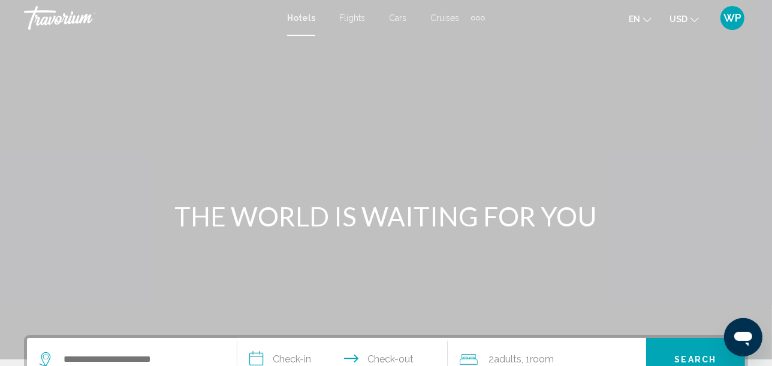
click at [480, 17] on div "Extra navigation items" at bounding box center [482, 18] width 4 height 4
click at [468, 37] on span "Activities" at bounding box center [458, 40] width 34 height 10
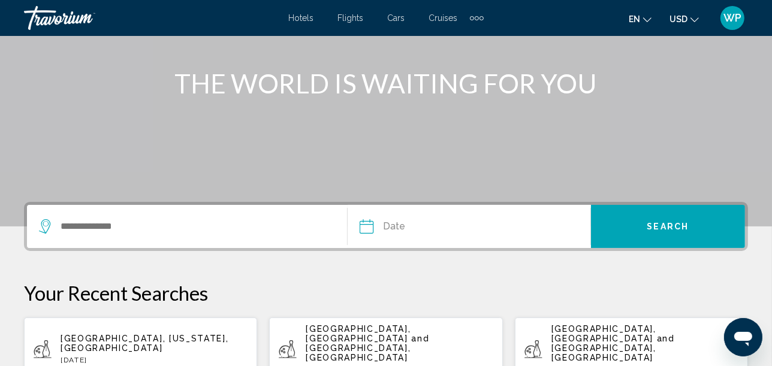
click at [101, 216] on div "Search widget" at bounding box center [193, 226] width 308 height 43
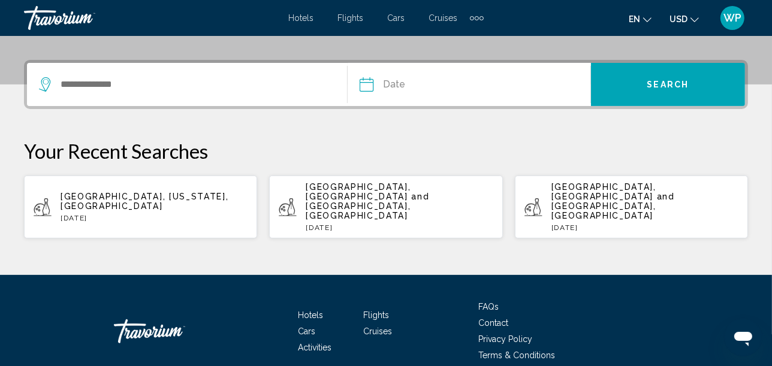
scroll to position [295, 0]
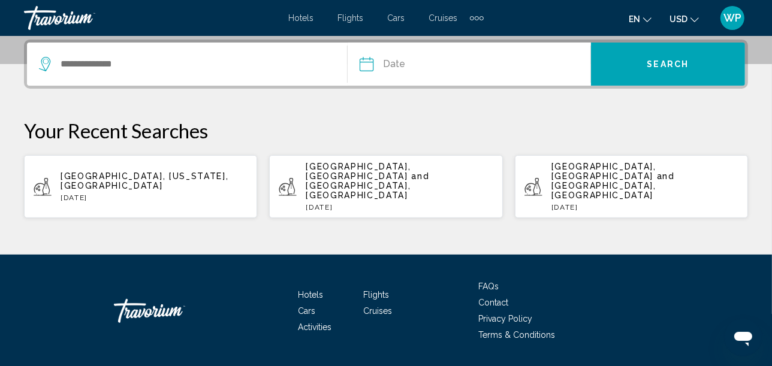
click at [119, 77] on div "Search widget" at bounding box center [193, 64] width 308 height 43
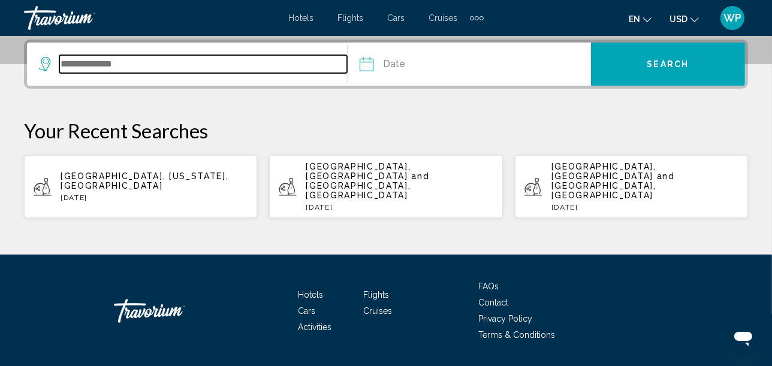
click at [119, 65] on input "Search widget" at bounding box center [203, 64] width 288 height 18
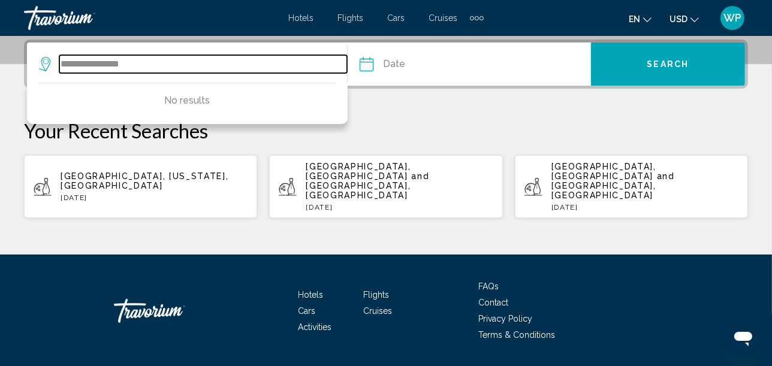
click at [160, 58] on input "**********" at bounding box center [203, 64] width 288 height 18
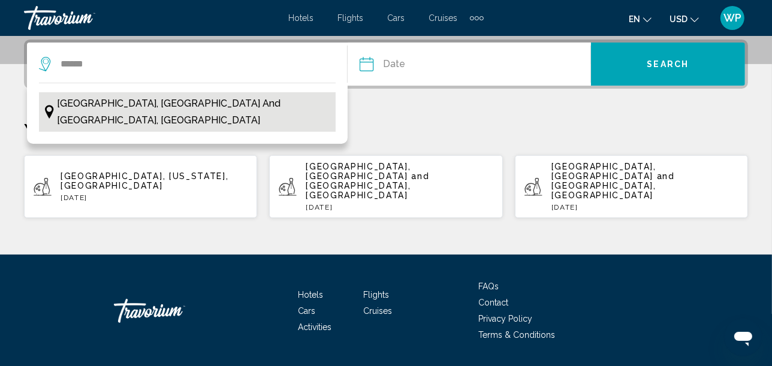
click at [165, 95] on span "[GEOGRAPHIC_DATA], [GEOGRAPHIC_DATA] and [GEOGRAPHIC_DATA], [GEOGRAPHIC_DATA]" at bounding box center [193, 112] width 272 height 34
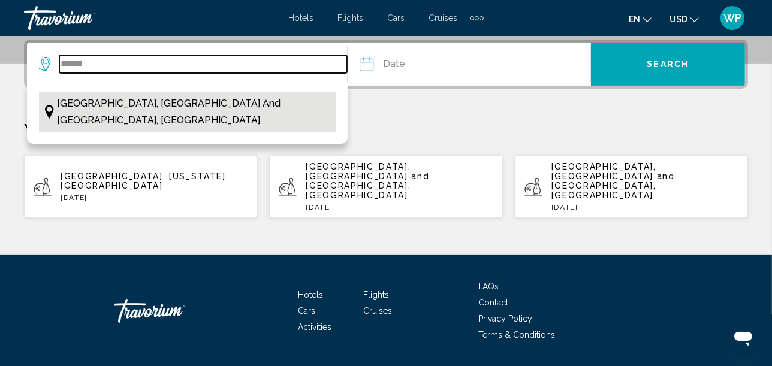
type input "**********"
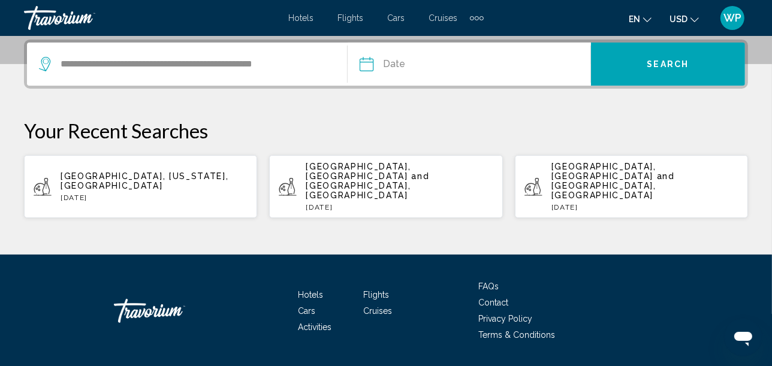
click at [386, 58] on input "Date" at bounding box center [416, 66] width 120 height 47
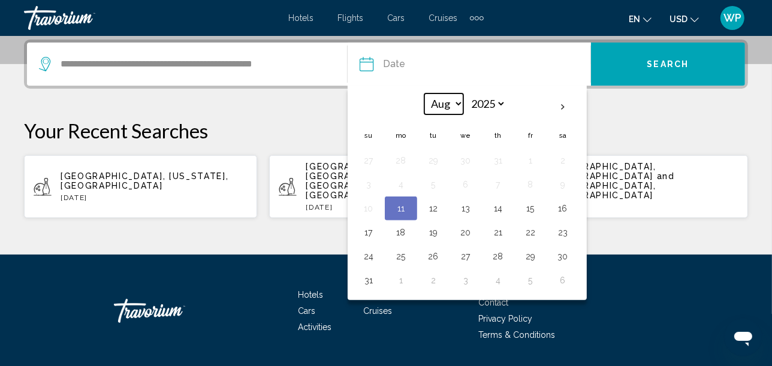
drag, startPoint x: 460, startPoint y: 101, endPoint x: 456, endPoint y: 107, distance: 7.5
click at [460, 101] on select "*** *** *** *** *** *** *** *** *** *** *** ***" at bounding box center [443, 103] width 39 height 21
select select "*"
click at [424, 93] on select "*** *** *** *** *** *** *** *** *** *** *** ***" at bounding box center [443, 103] width 39 height 21
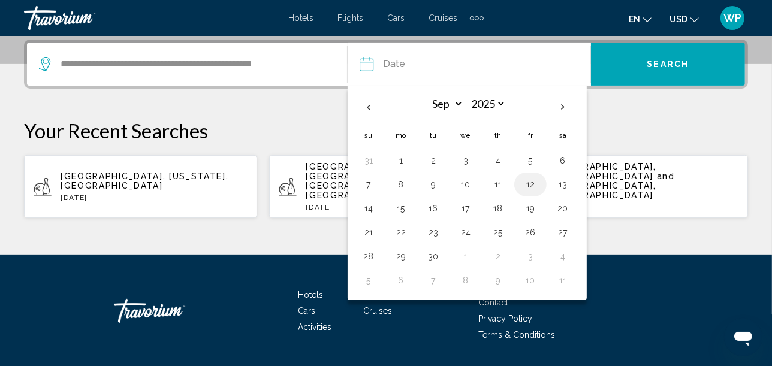
click at [534, 183] on button "12" at bounding box center [530, 184] width 19 height 17
type input "**********"
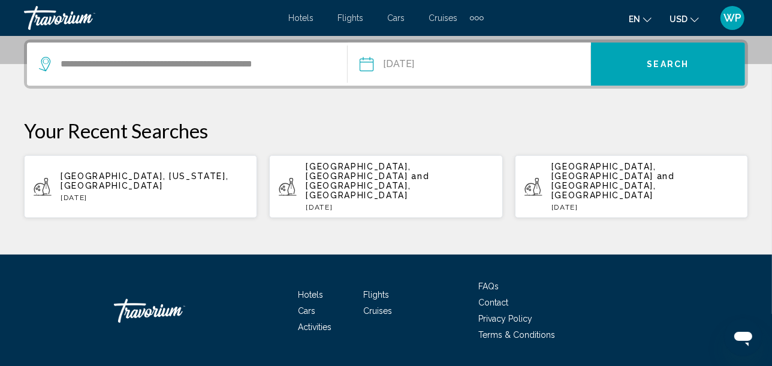
click at [675, 58] on button "Search" at bounding box center [668, 64] width 154 height 43
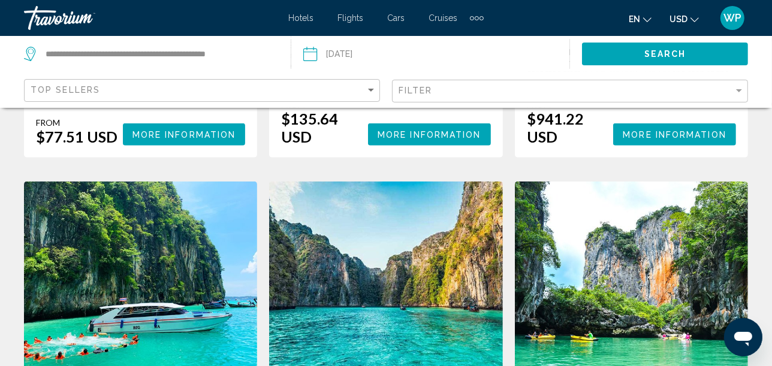
scroll to position [532, 0]
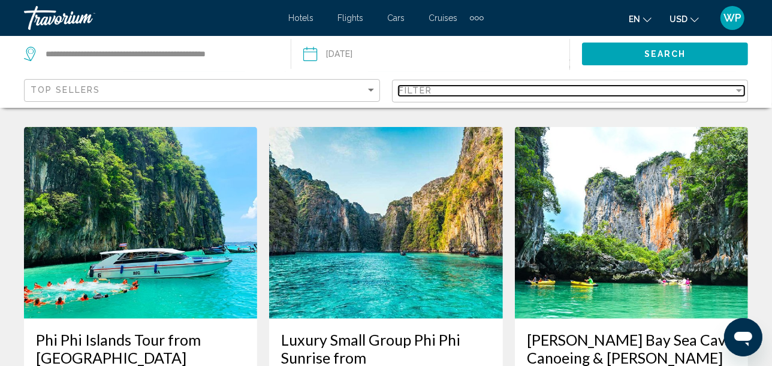
click at [511, 93] on div "Filter" at bounding box center [565, 91] width 335 height 10
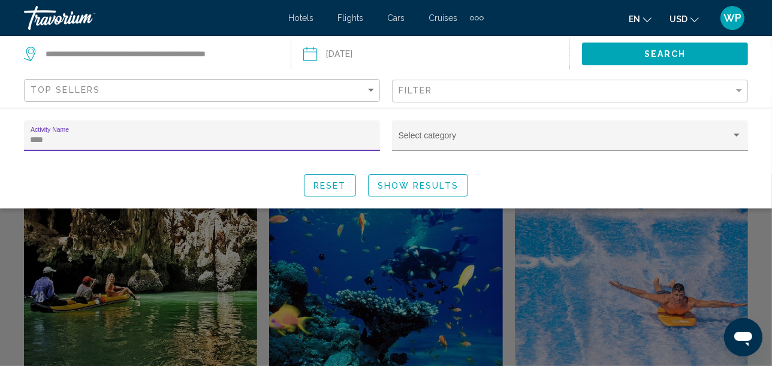
scroll to position [525, 0]
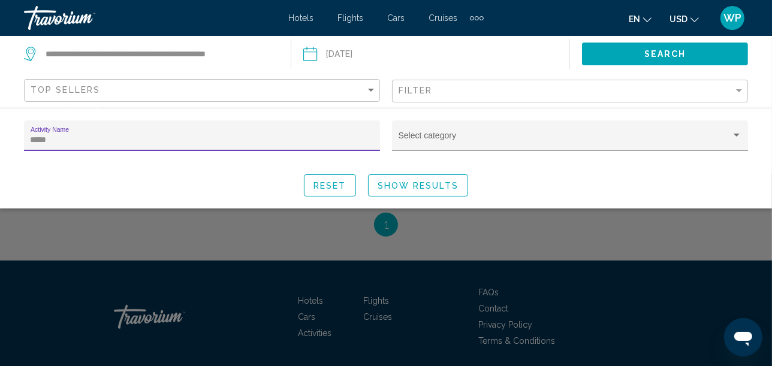
type input "*****"
click at [398, 185] on span "Show Results" at bounding box center [417, 186] width 81 height 10
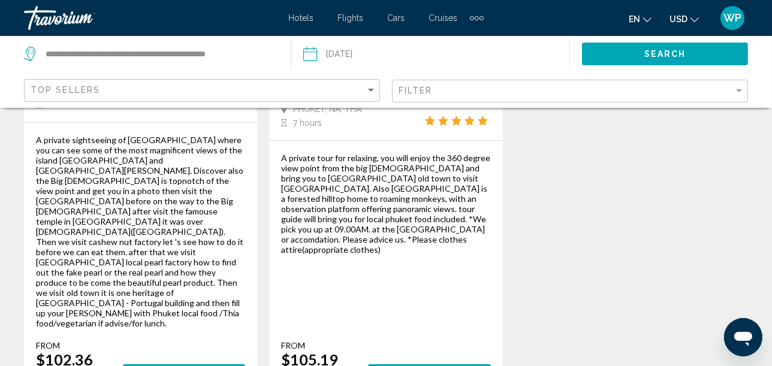
scroll to position [332, 0]
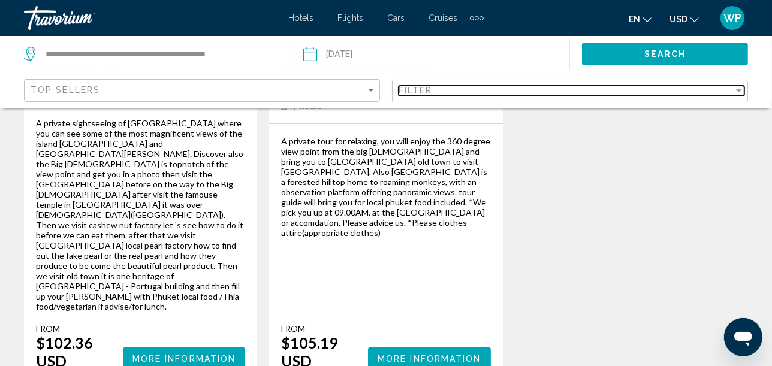
click at [423, 92] on span "Filter" at bounding box center [415, 91] width 34 height 10
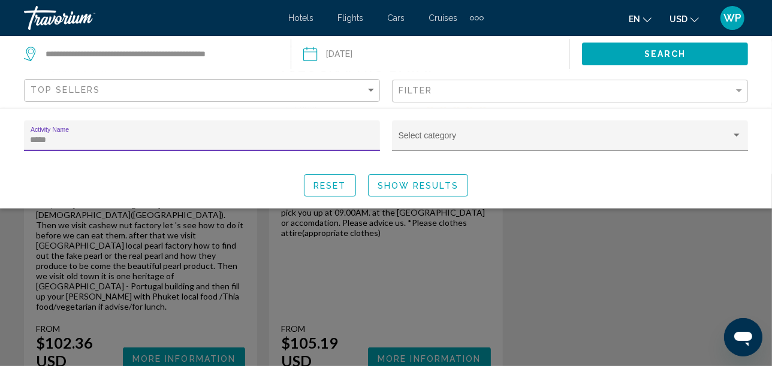
click at [63, 138] on input "*****" at bounding box center [202, 140] width 343 height 10
drag, startPoint x: 50, startPoint y: 140, endPoint x: 19, endPoint y: 140, distance: 31.2
click at [19, 140] on div "***** Activity Name" at bounding box center [202, 141] width 368 height 42
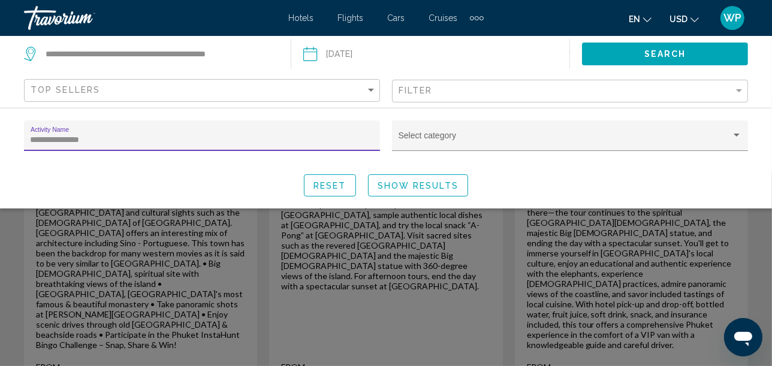
type input "**********"
click at [402, 182] on span "Show Results" at bounding box center [417, 186] width 81 height 10
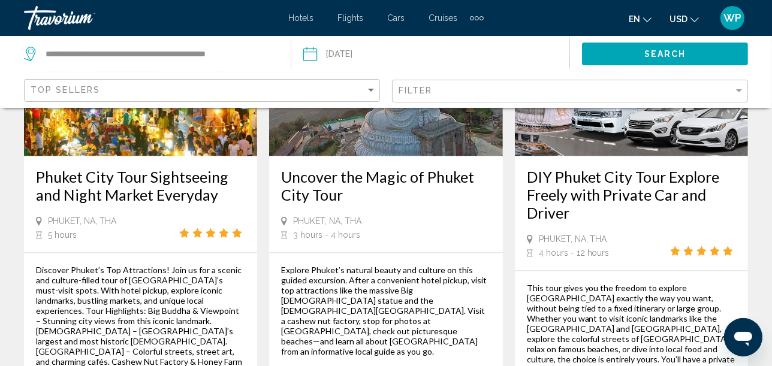
scroll to position [2130, 0]
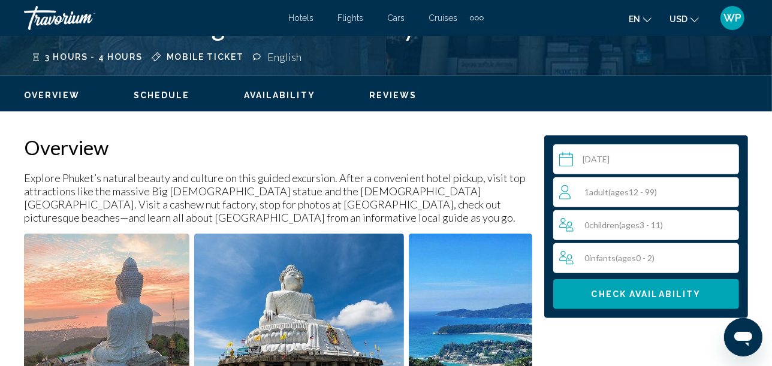
scroll to position [537, 0]
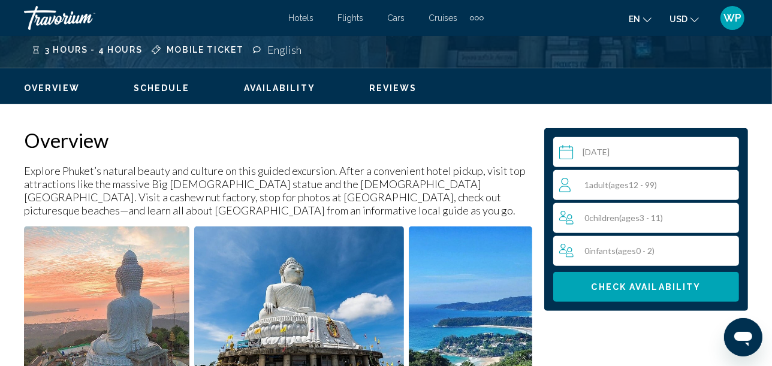
click at [691, 180] on div "1 Adult Adults ( ages [DEMOGRAPHIC_DATA])" at bounding box center [648, 185] width 179 height 14
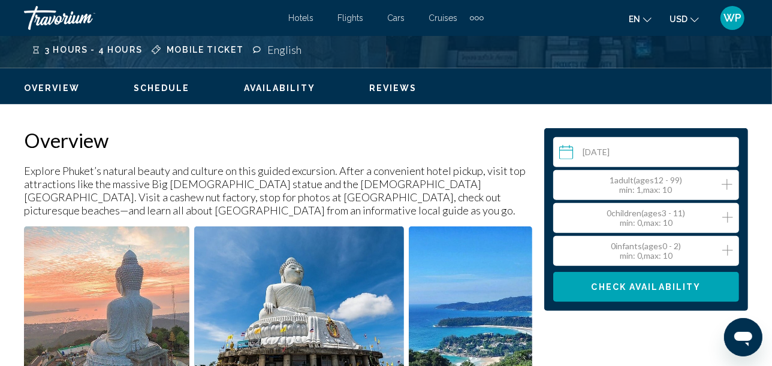
click at [724, 181] on icon "Increment adults" at bounding box center [726, 184] width 11 height 14
click at [631, 287] on span "Check Availability" at bounding box center [646, 288] width 110 height 10
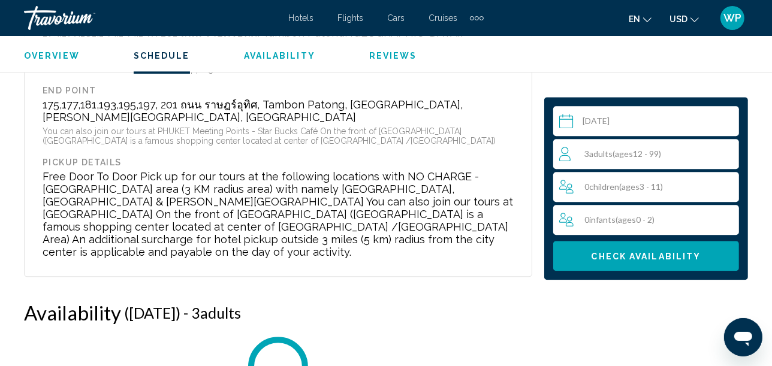
scroll to position [2476, 0]
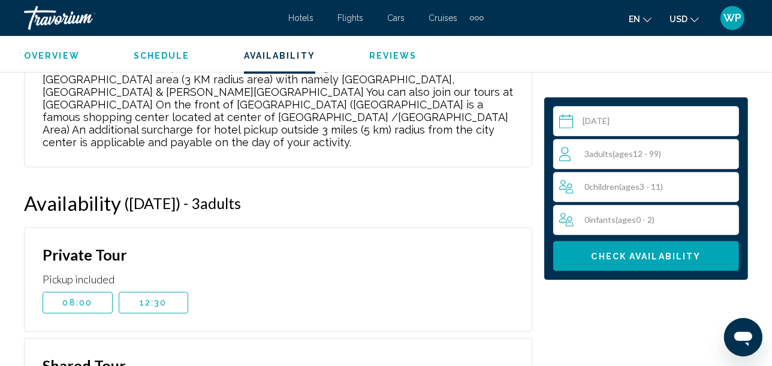
click at [165, 298] on span "12:30" at bounding box center [154, 303] width 28 height 10
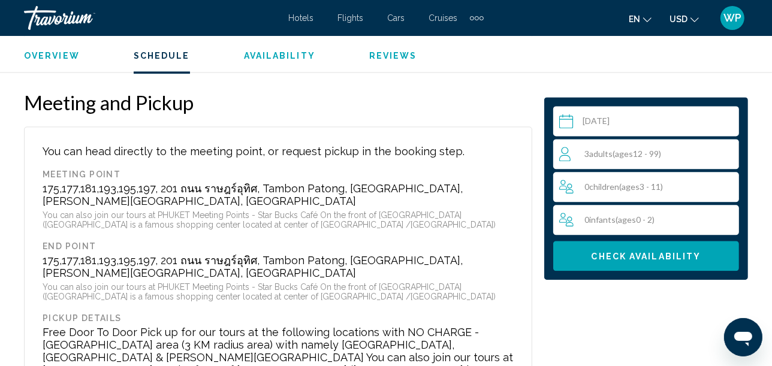
scroll to position [2210, 0]
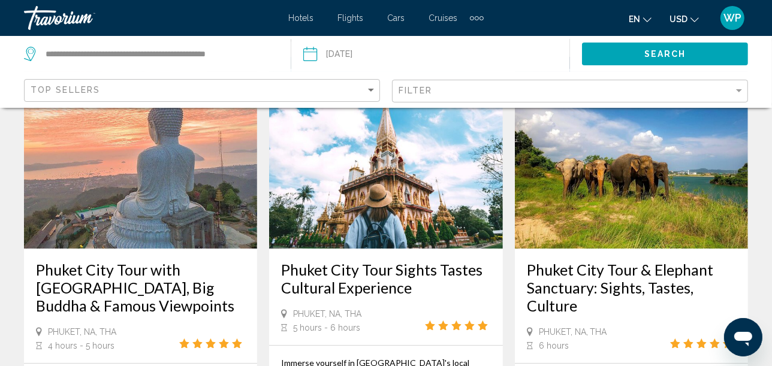
scroll to position [66, 0]
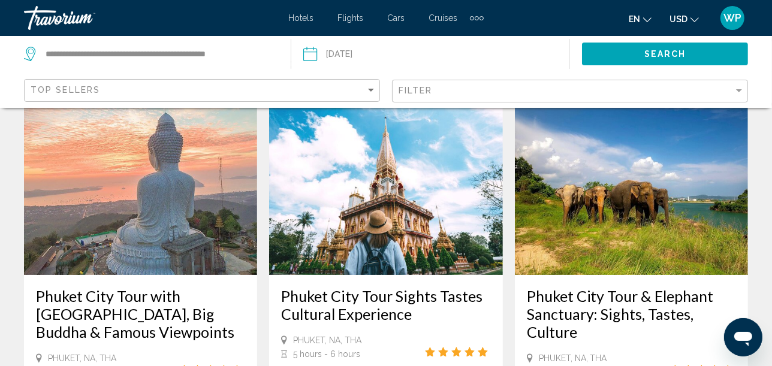
click at [631, 222] on img "Main content" at bounding box center [631, 179] width 233 height 192
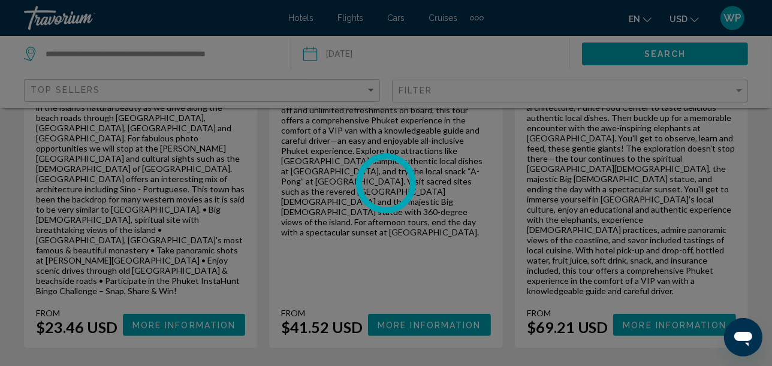
scroll to position [399, 0]
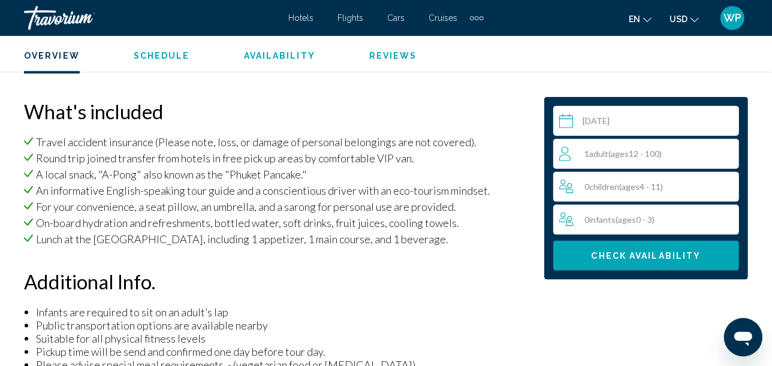
scroll to position [1335, 0]
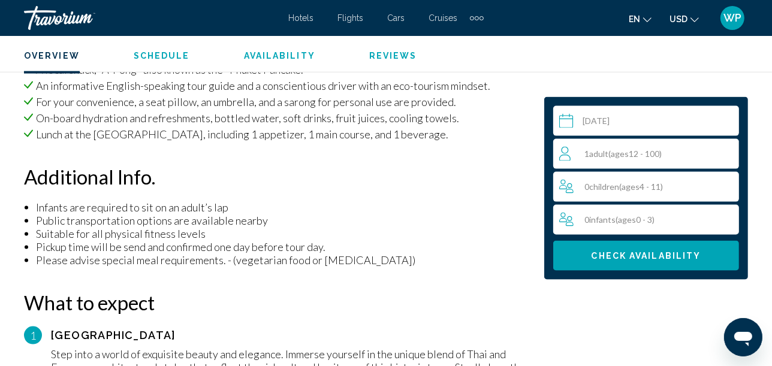
click at [640, 244] on button "Check Availability" at bounding box center [646, 256] width 186 height 30
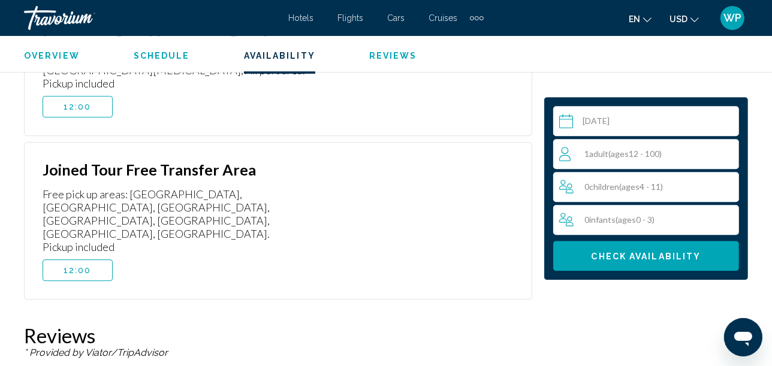
scroll to position [2821, 0]
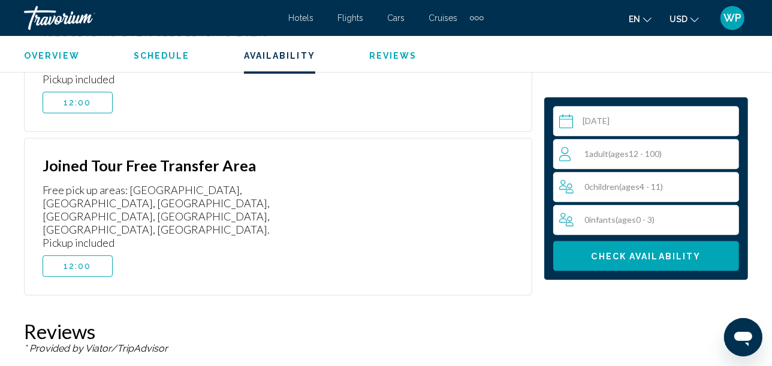
click at [78, 261] on span "12:00" at bounding box center [77, 266] width 28 height 10
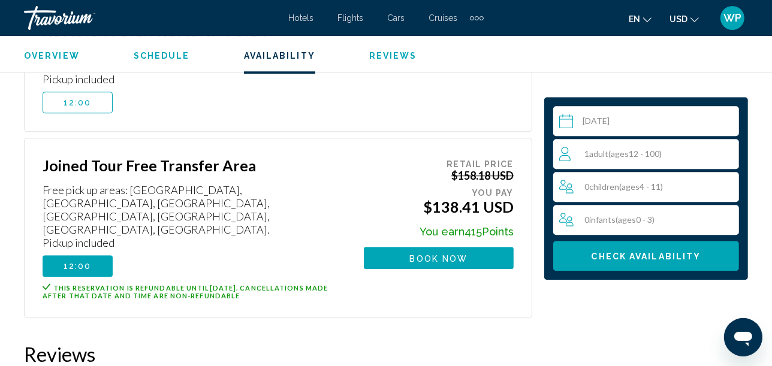
click at [697, 149] on div "1 Adult Adults ( ages [DEMOGRAPHIC_DATA])" at bounding box center [648, 154] width 179 height 14
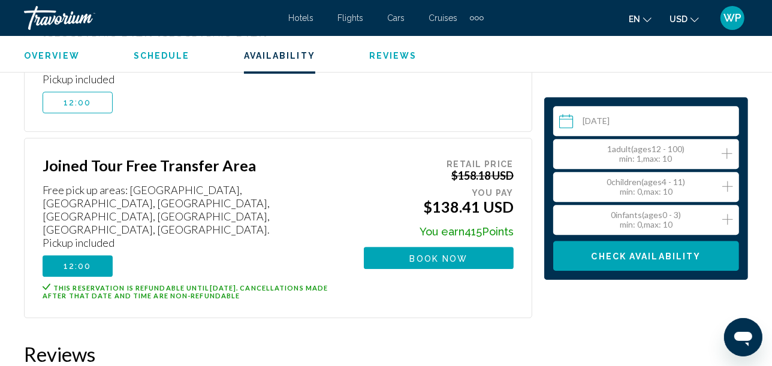
click at [727, 150] on icon "Increment adults" at bounding box center [726, 153] width 11 height 14
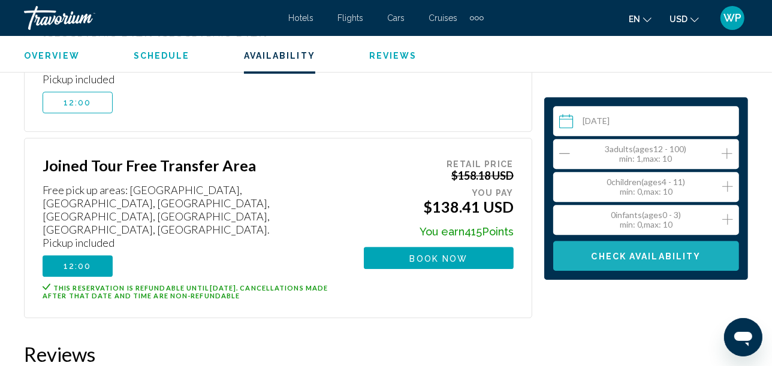
click at [633, 255] on span "Check Availability" at bounding box center [646, 257] width 110 height 10
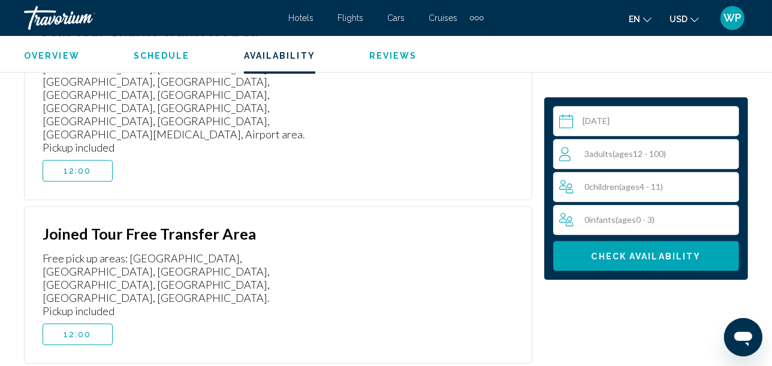
scroll to position [2754, 0]
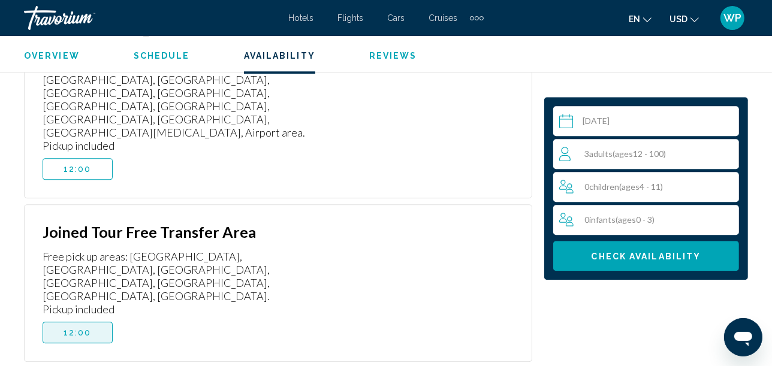
click at [84, 328] on span "12:00" at bounding box center [77, 333] width 28 height 10
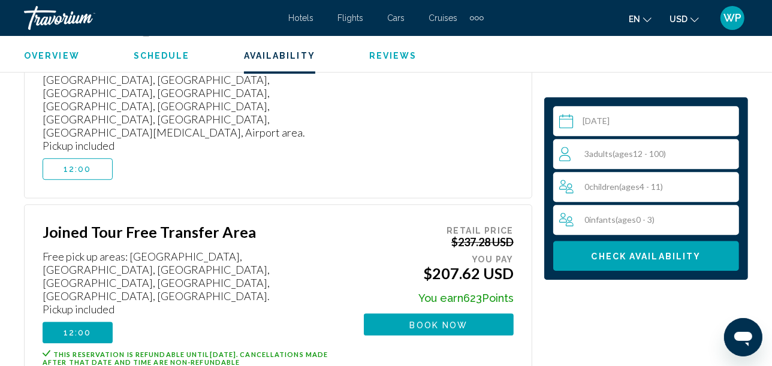
click at [431, 320] on span "Book now" at bounding box center [439, 325] width 58 height 10
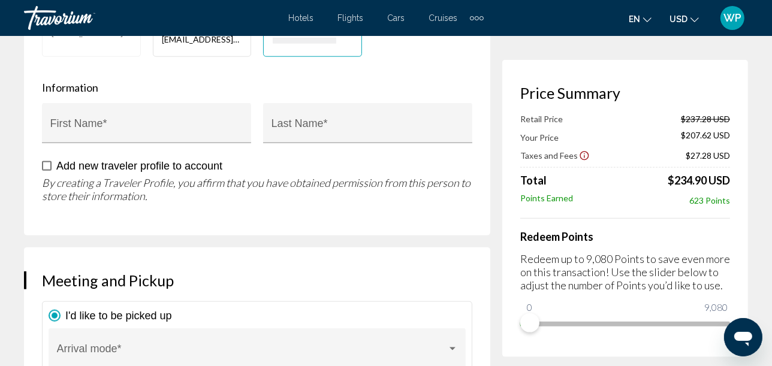
scroll to position [1198, 0]
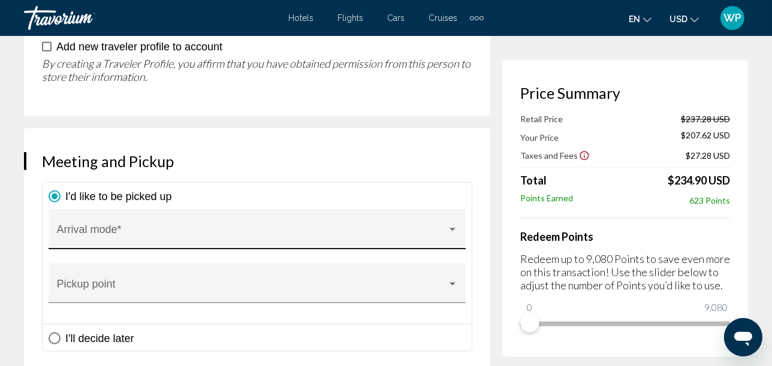
click at [444, 229] on span "Main content" at bounding box center [252, 235] width 390 height 12
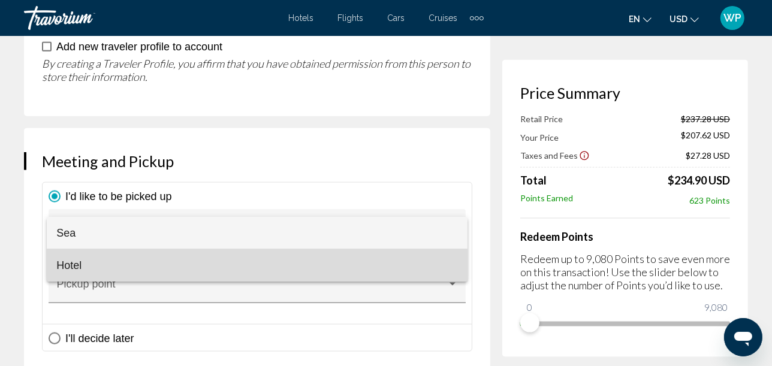
click at [109, 262] on span "Hotel" at bounding box center [256, 265] width 401 height 32
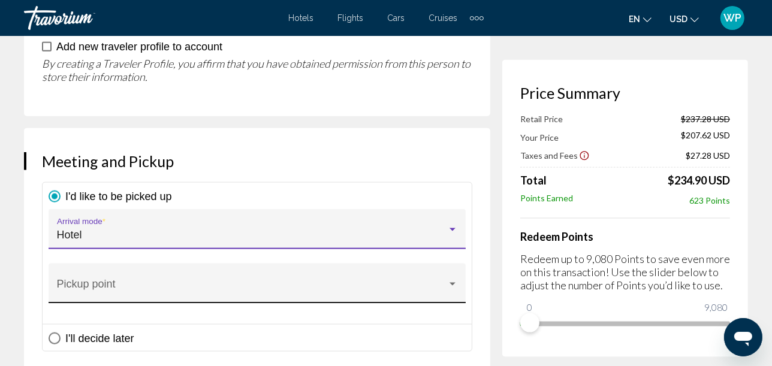
click at [117, 280] on div "Pickup point" at bounding box center [257, 287] width 401 height 32
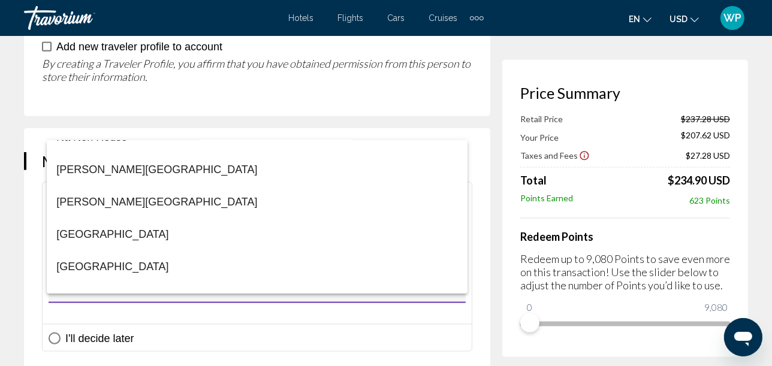
scroll to position [19475, 0]
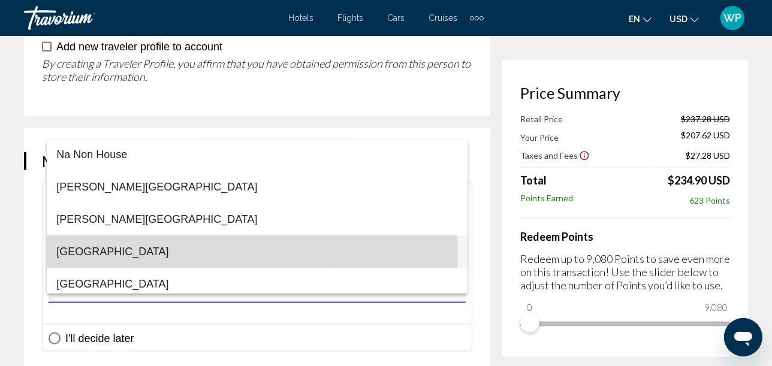
click at [88, 253] on span "[GEOGRAPHIC_DATA]" at bounding box center [256, 251] width 401 height 32
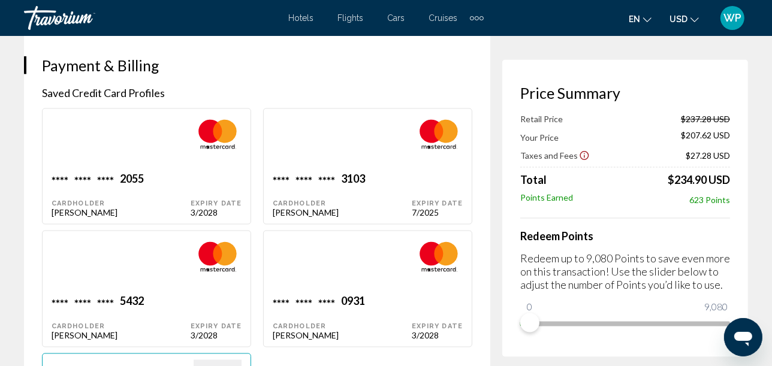
scroll to position [1597, 0]
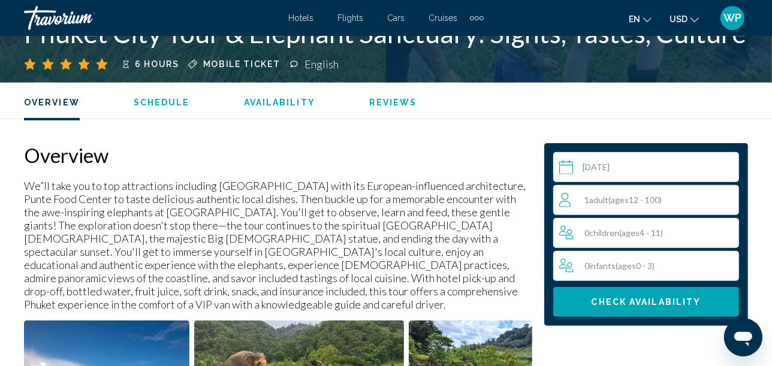
scroll to position [603, 0]
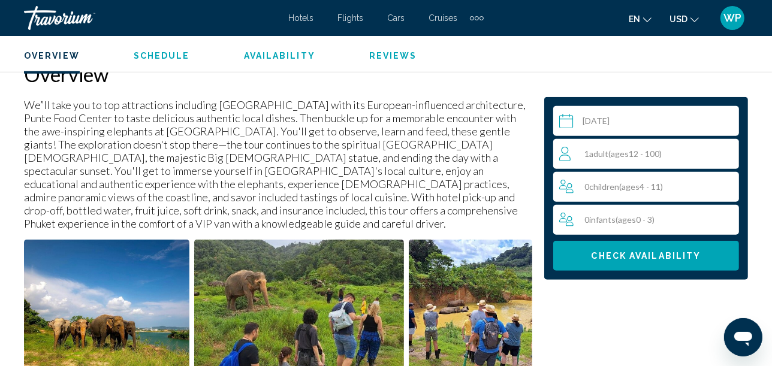
click at [615, 253] on span "Check Availability" at bounding box center [646, 257] width 110 height 10
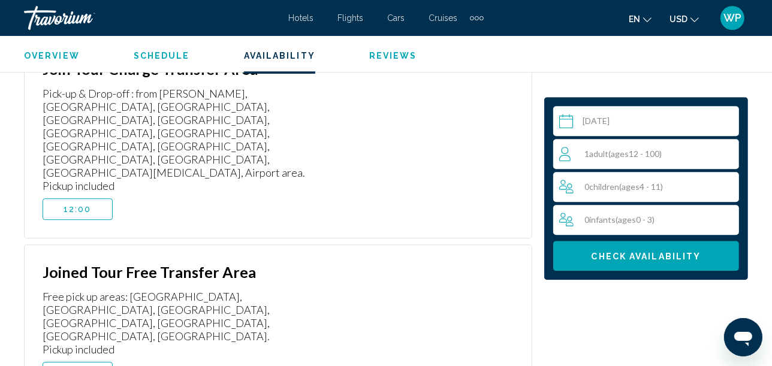
scroll to position [2754, 0]
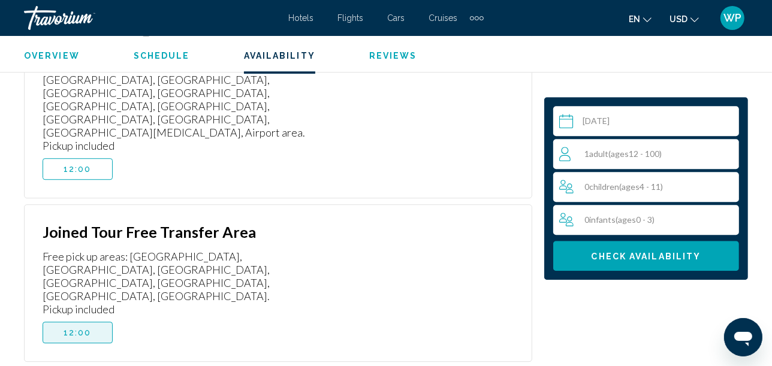
click at [91, 322] on button "12:00" at bounding box center [78, 333] width 70 height 22
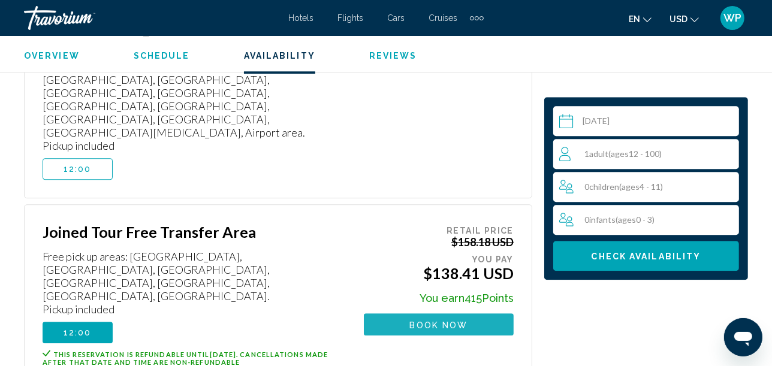
click at [433, 320] on span "Book now" at bounding box center [439, 325] width 58 height 10
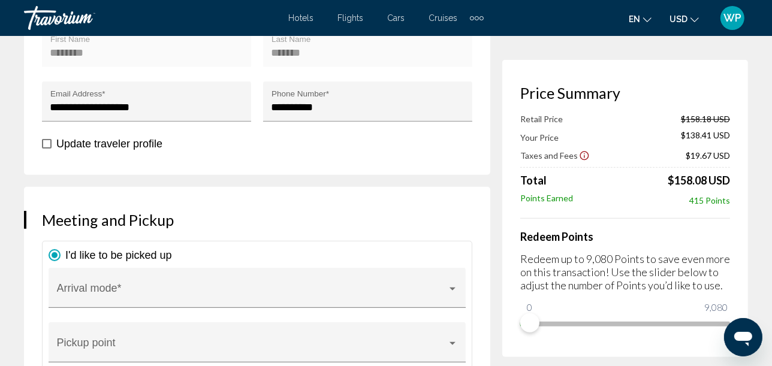
scroll to position [466, 0]
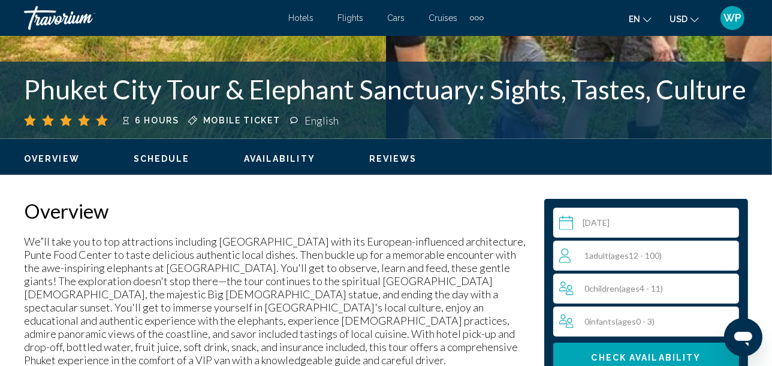
scroll to position [137, 0]
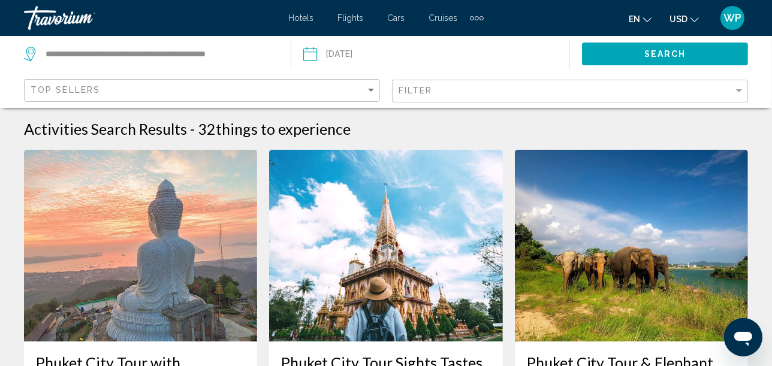
scroll to position [66, 0]
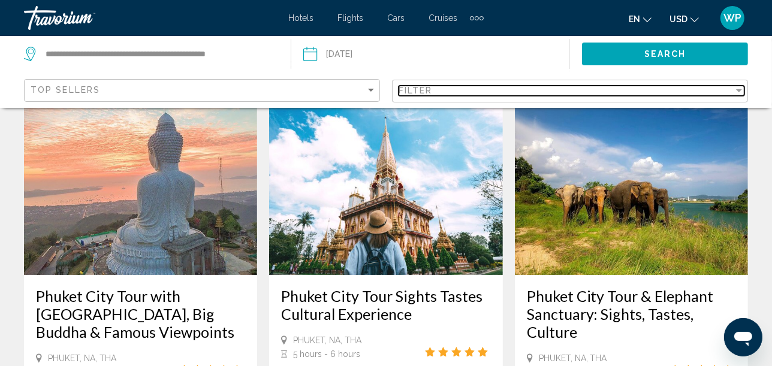
click at [472, 90] on div "Filter" at bounding box center [565, 91] width 335 height 10
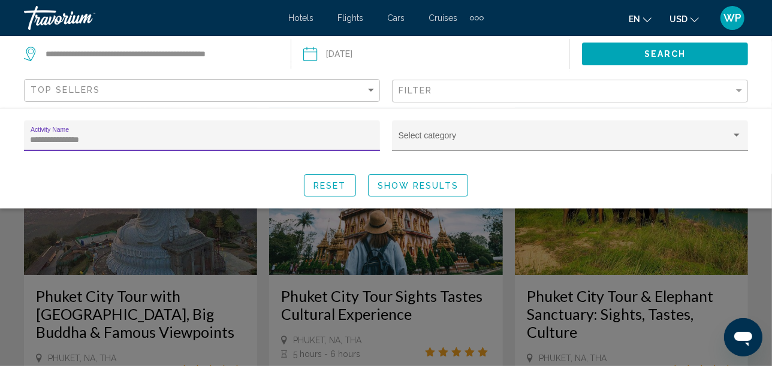
drag, startPoint x: 94, startPoint y: 137, endPoint x: 25, endPoint y: 137, distance: 68.9
click at [25, 137] on div "**********" at bounding box center [202, 135] width 356 height 31
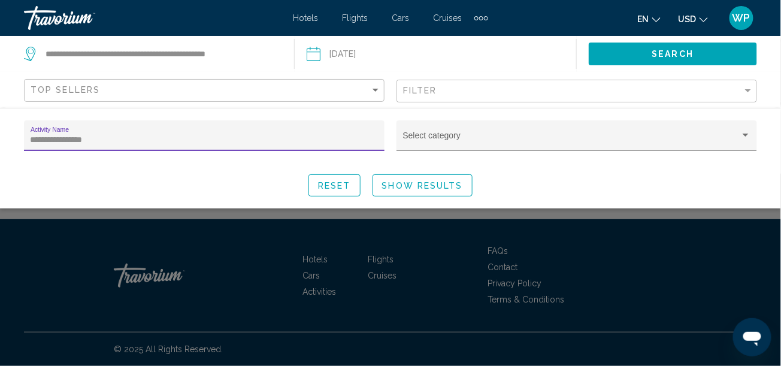
type input "**********"
click at [440, 185] on span "Show Results" at bounding box center [422, 186] width 81 height 10
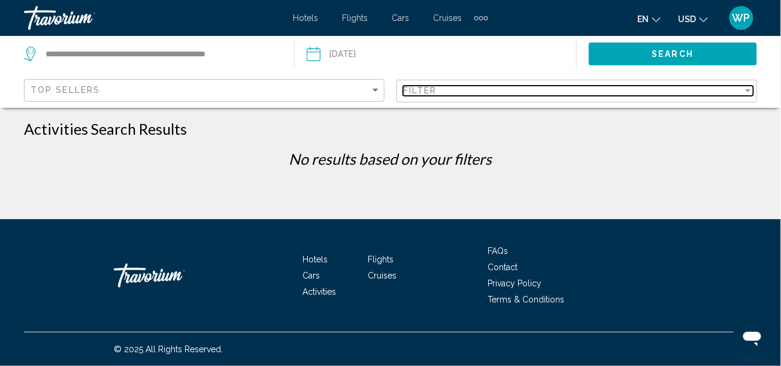
click at [430, 90] on span "Filter" at bounding box center [420, 91] width 34 height 10
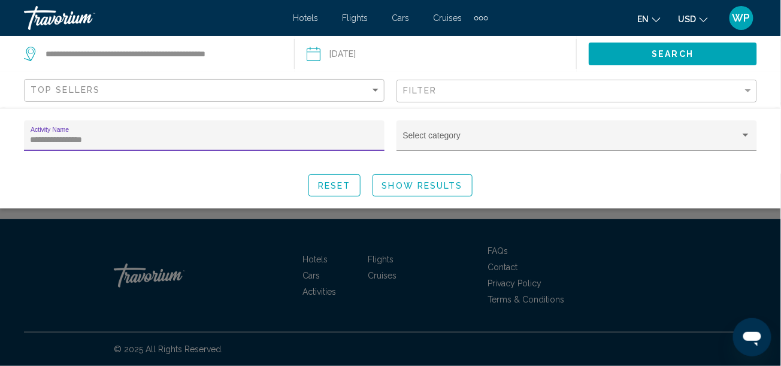
click at [208, 127] on div "**********" at bounding box center [205, 139] width 348 height 25
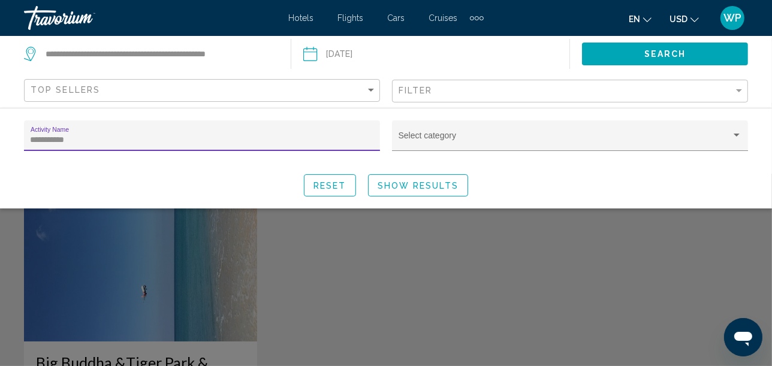
type input "**********"
click at [422, 180] on span "Show Results" at bounding box center [417, 185] width 81 height 10
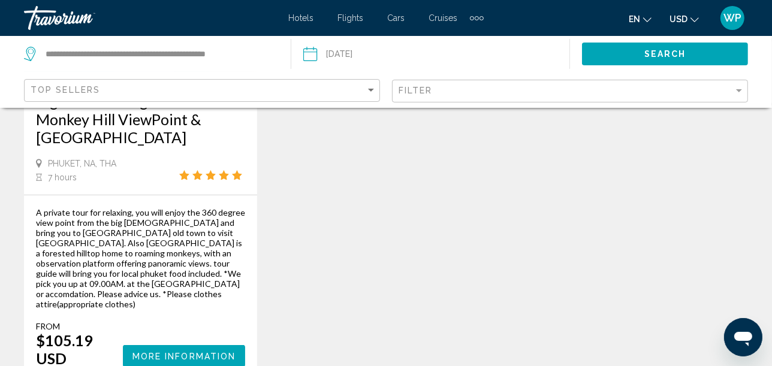
scroll to position [266, 0]
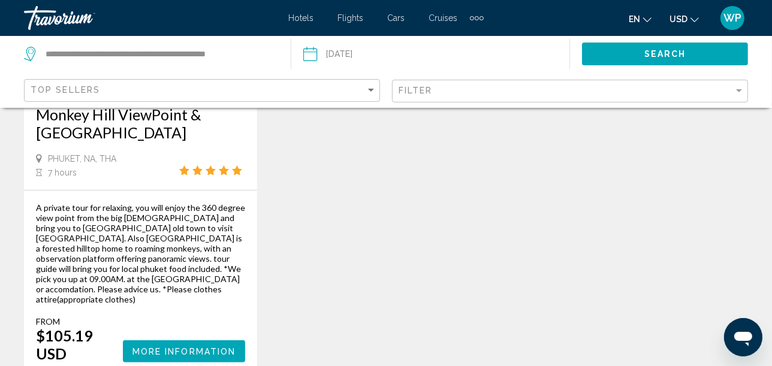
click at [480, 17] on div "Extra navigation items" at bounding box center [481, 18] width 4 height 4
click at [469, 36] on span "Activities" at bounding box center [454, 40] width 40 height 10
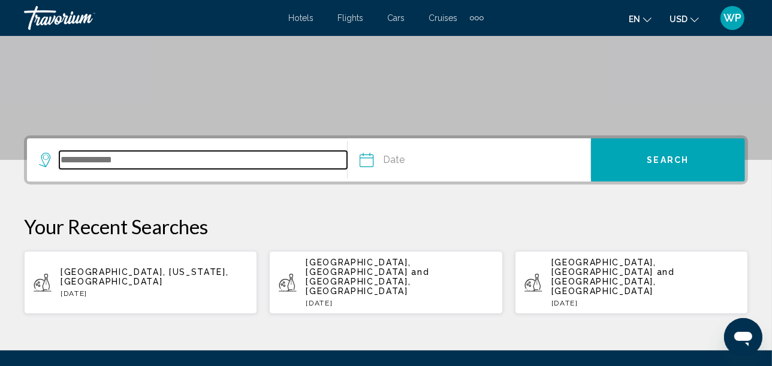
click at [144, 155] on input "Search widget" at bounding box center [203, 160] width 288 height 18
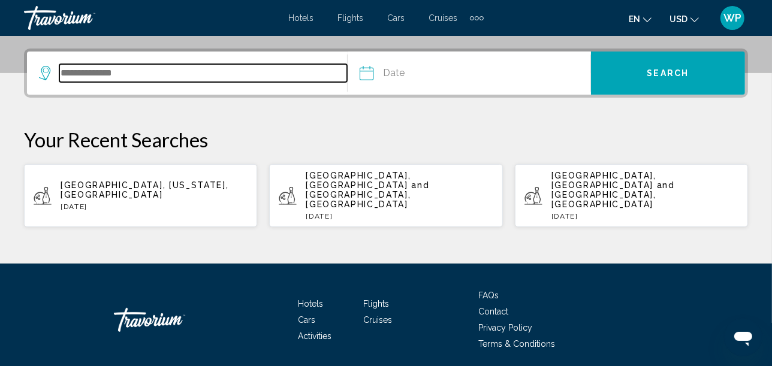
scroll to position [295, 0]
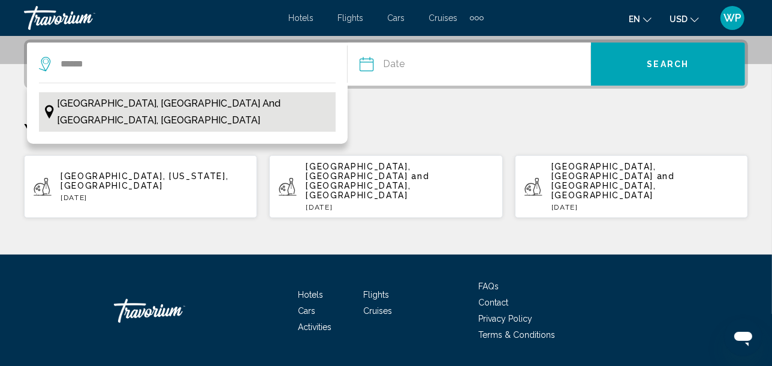
click at [191, 103] on span "[GEOGRAPHIC_DATA], [GEOGRAPHIC_DATA] and [GEOGRAPHIC_DATA], [GEOGRAPHIC_DATA]" at bounding box center [193, 112] width 272 height 34
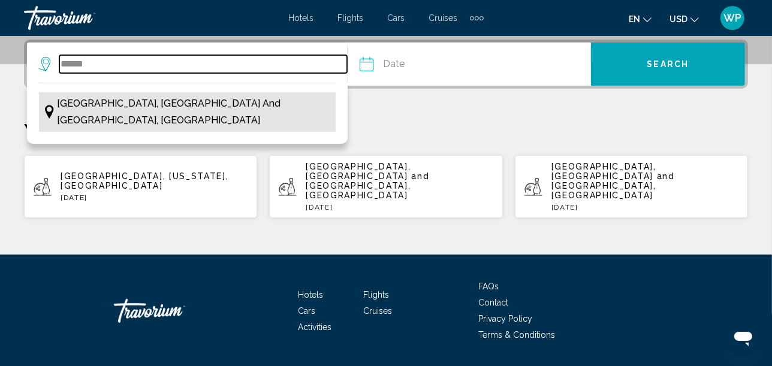
type input "**********"
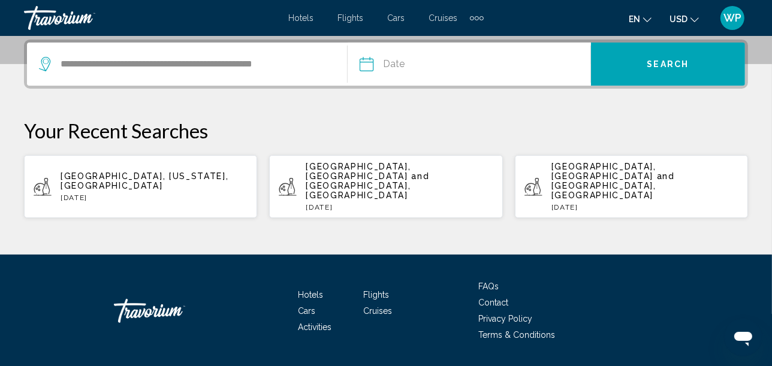
click at [424, 69] on input "Date" at bounding box center [416, 66] width 120 height 47
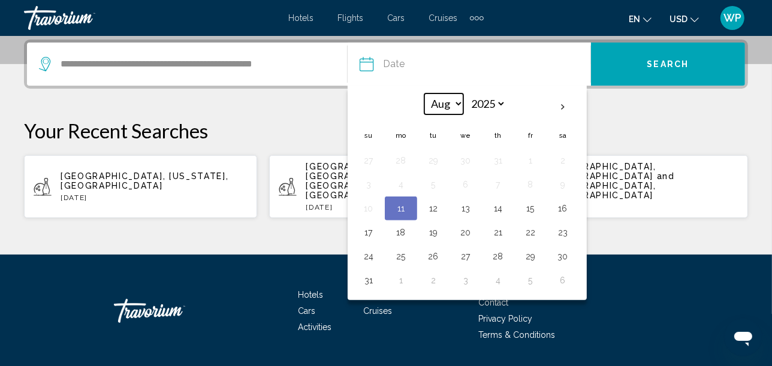
click at [456, 101] on select "*** *** *** *** *** *** *** *** *** *** *** ***" at bounding box center [443, 103] width 39 height 21
select select "*"
click at [424, 93] on select "*** *** *** *** *** *** *** *** *** *** *** ***" at bounding box center [443, 103] width 39 height 21
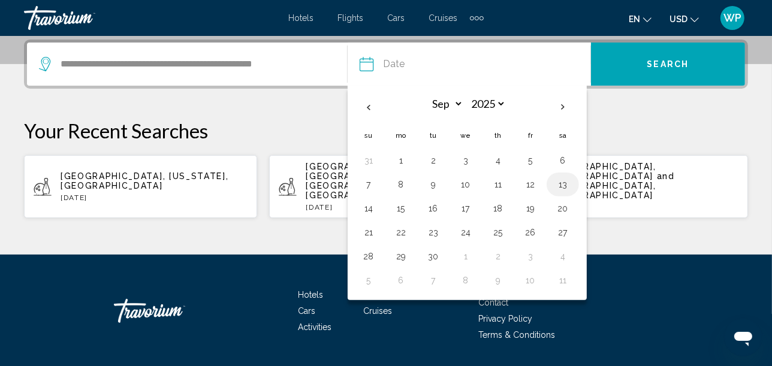
click at [562, 183] on button "13" at bounding box center [562, 184] width 19 height 17
type input "**********"
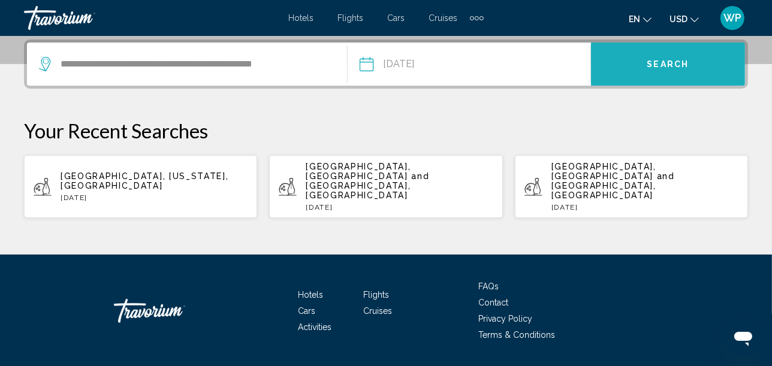
click at [674, 56] on button "Search" at bounding box center [668, 64] width 154 height 43
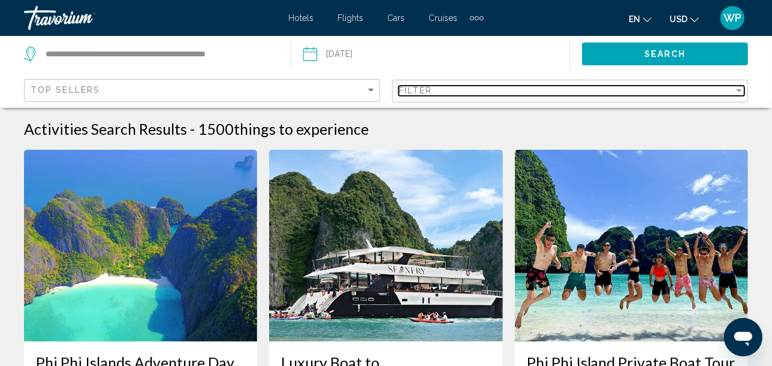
click at [447, 89] on div "Filter" at bounding box center [565, 91] width 335 height 10
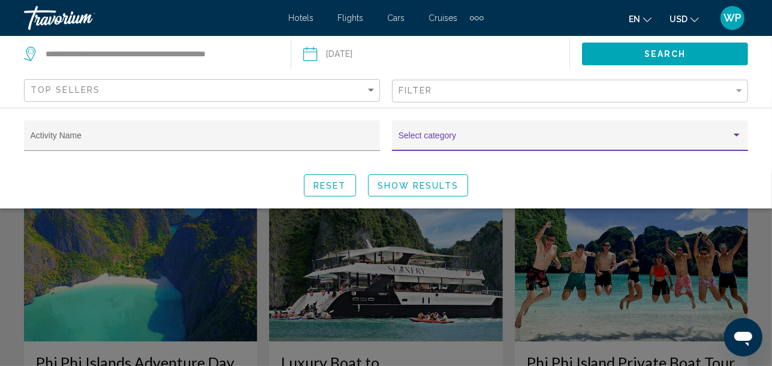
click at [437, 138] on span "Search widget" at bounding box center [564, 140] width 332 height 10
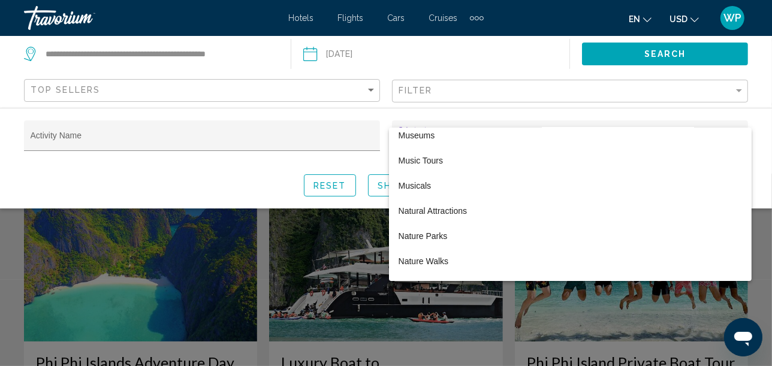
scroll to position [2529, 0]
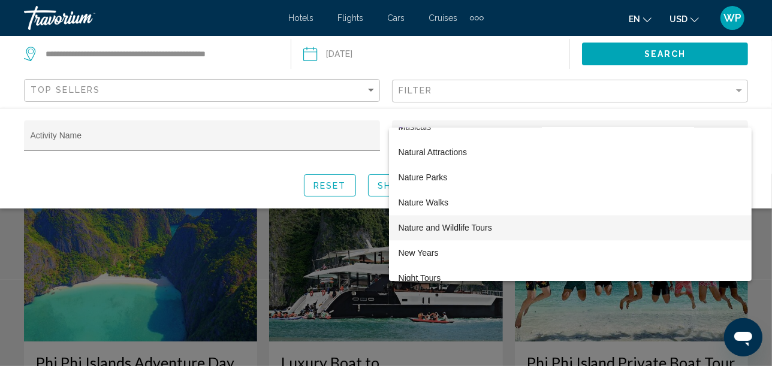
click at [449, 228] on span "Nature and Wildlife Tours" at bounding box center [569, 227] width 343 height 25
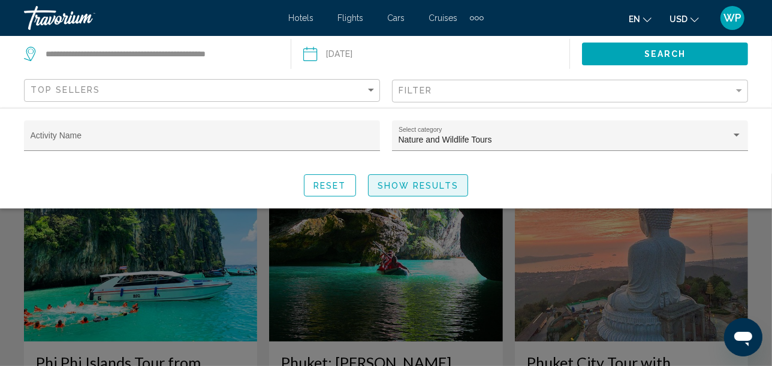
click at [418, 183] on span "Show Results" at bounding box center [417, 186] width 81 height 10
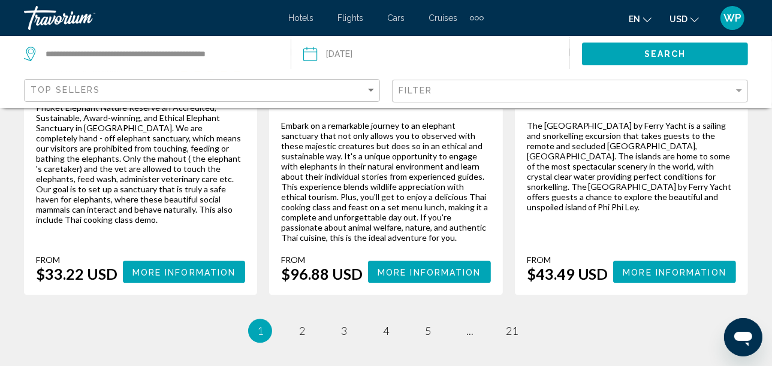
scroll to position [2197, 0]
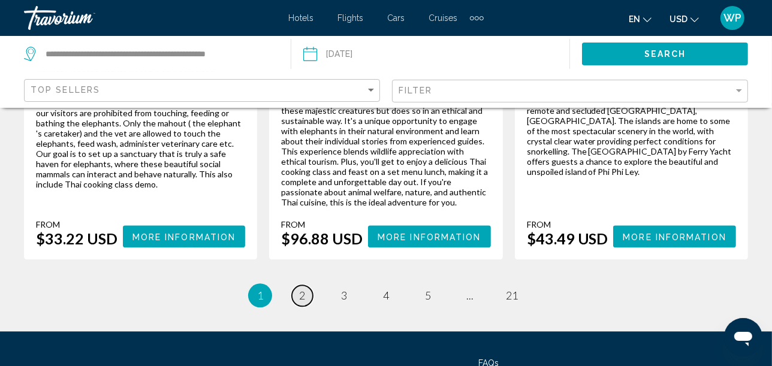
click at [304, 289] on span "2" at bounding box center [302, 295] width 6 height 13
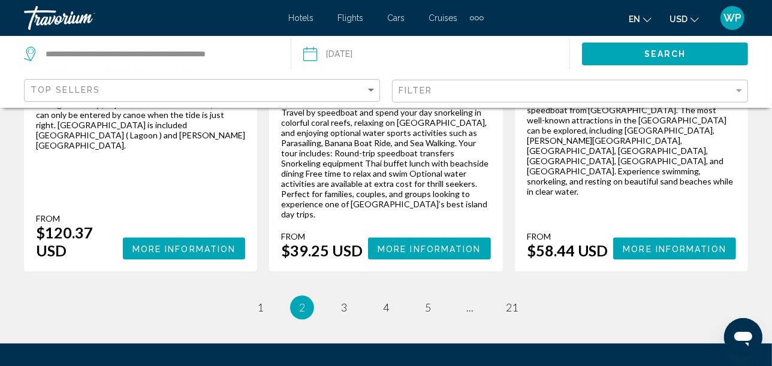
scroll to position [2208, 0]
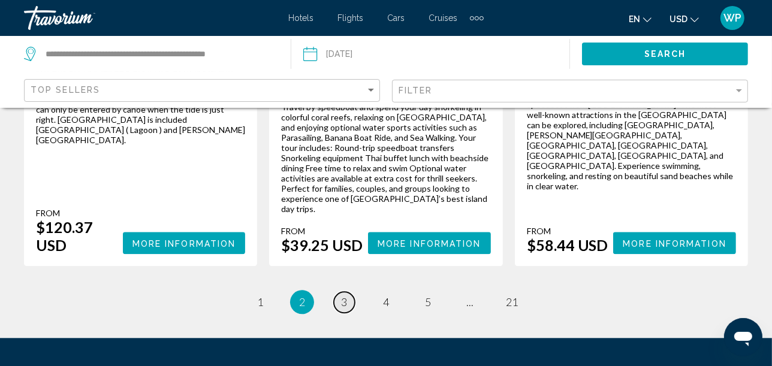
click at [344, 295] on span "3" at bounding box center [344, 301] width 6 height 13
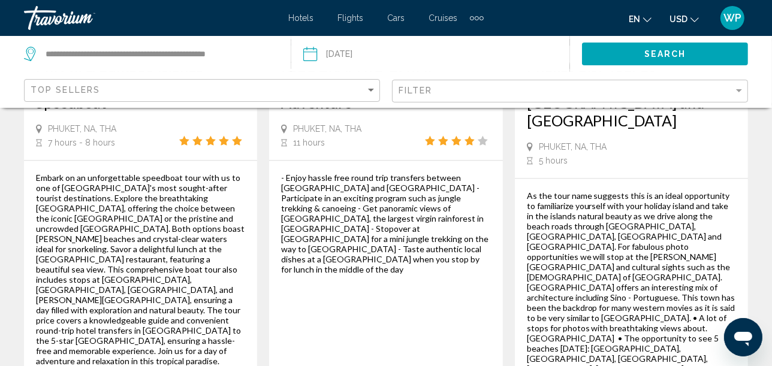
scroll to position [2130, 0]
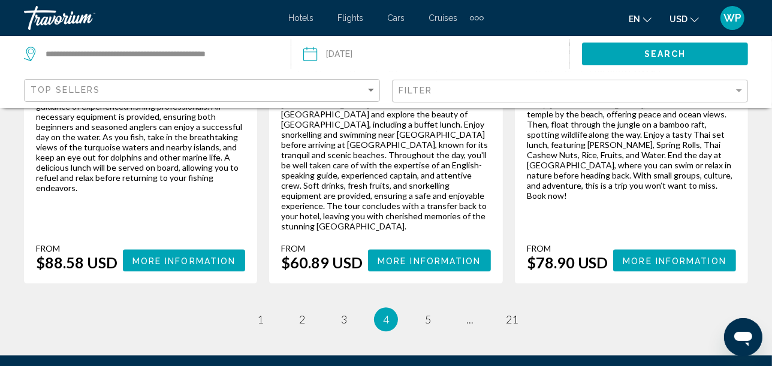
scroll to position [2210, 0]
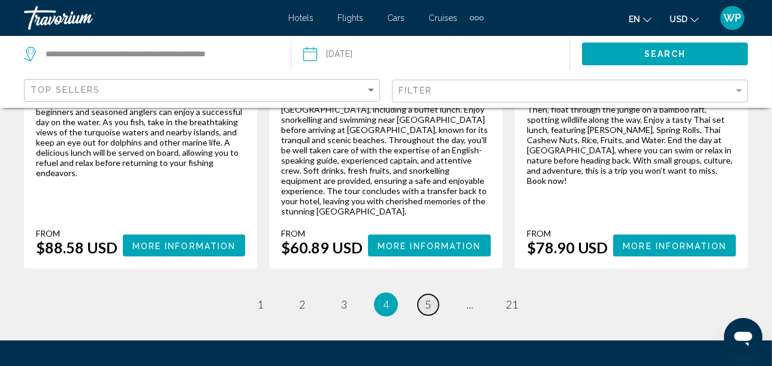
click at [424, 294] on link "page 5" at bounding box center [428, 304] width 21 height 21
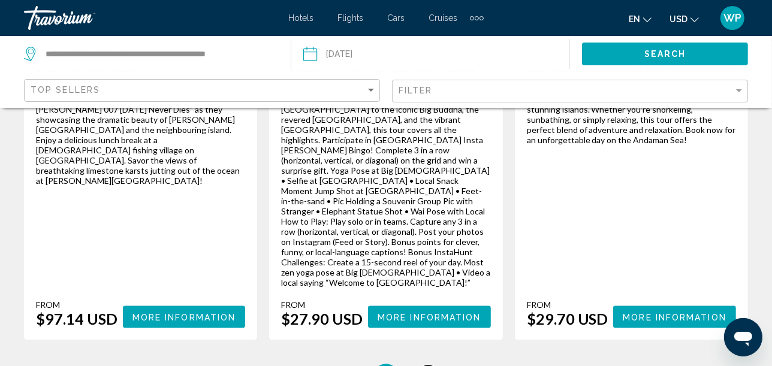
scroll to position [2256, 0]
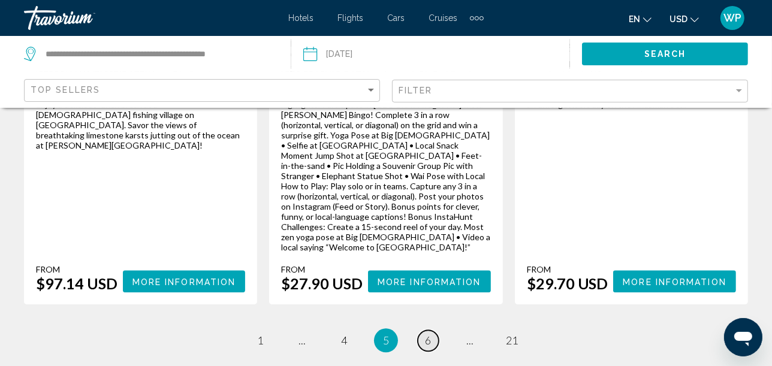
click at [433, 330] on link "page 6" at bounding box center [428, 340] width 21 height 21
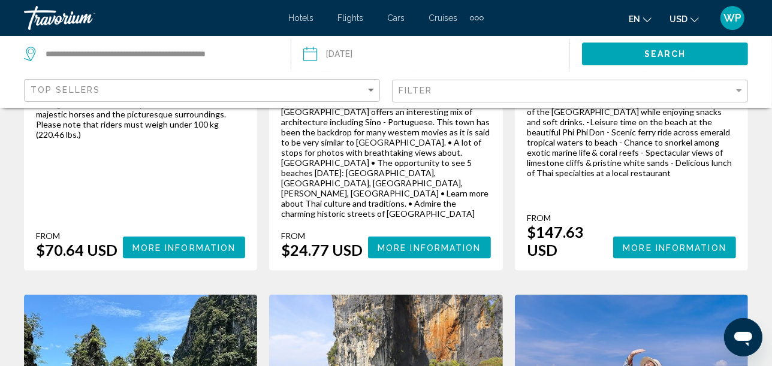
scroll to position [1664, 0]
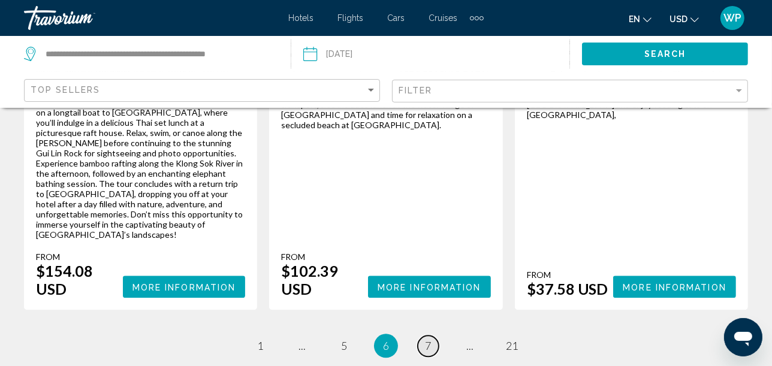
click at [422, 335] on link "page 7" at bounding box center [428, 345] width 21 height 21
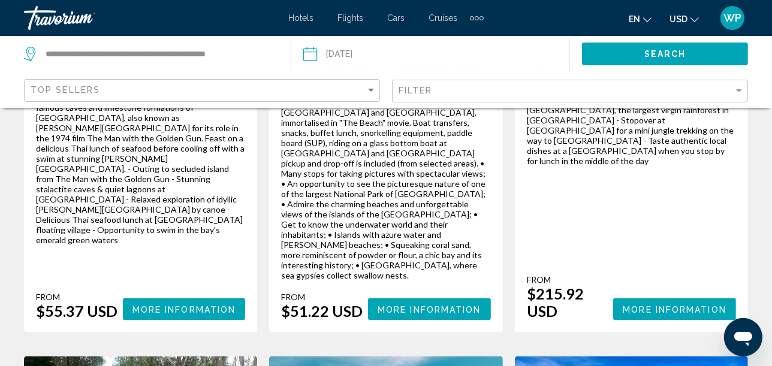
scroll to position [1664, 0]
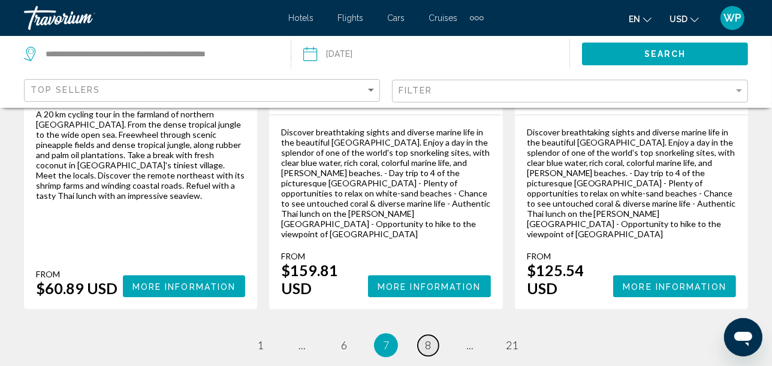
click at [422, 335] on link "page 8" at bounding box center [428, 345] width 21 height 21
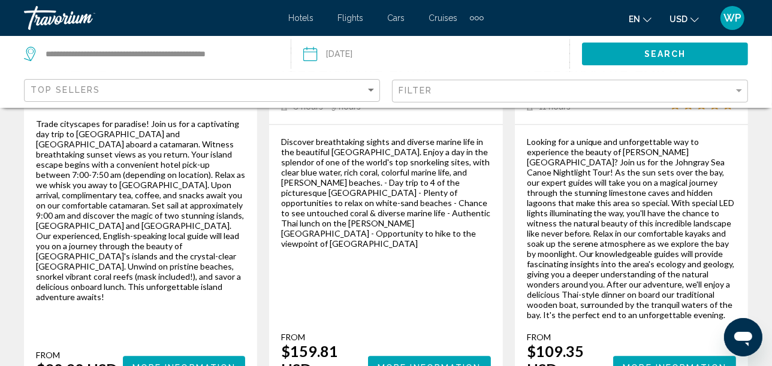
scroll to position [2063, 0]
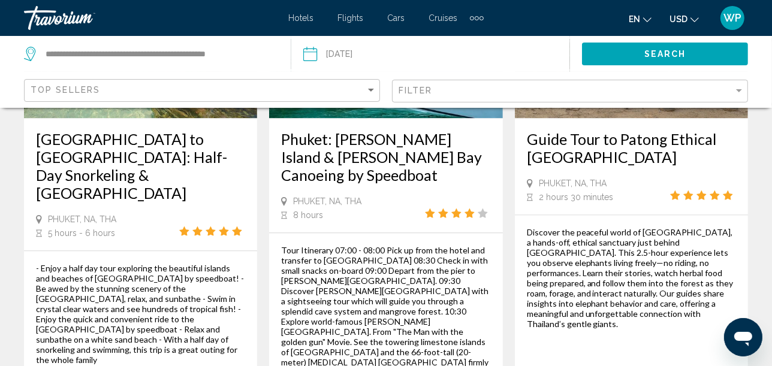
scroll to position [2130, 0]
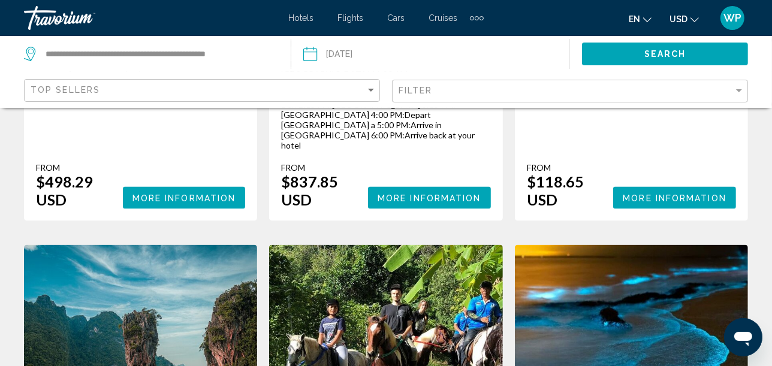
scroll to position [1930, 0]
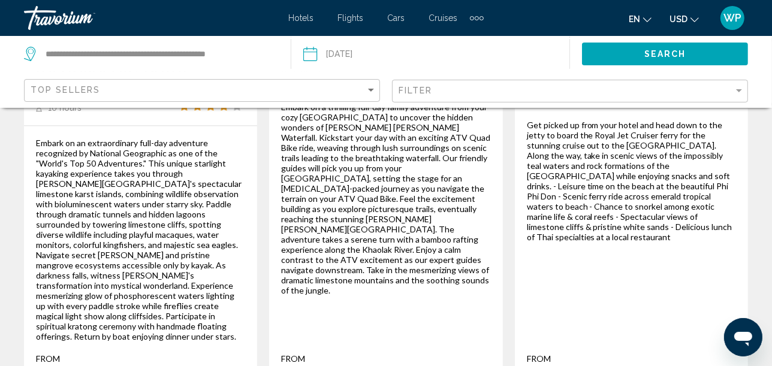
scroll to position [2162, 0]
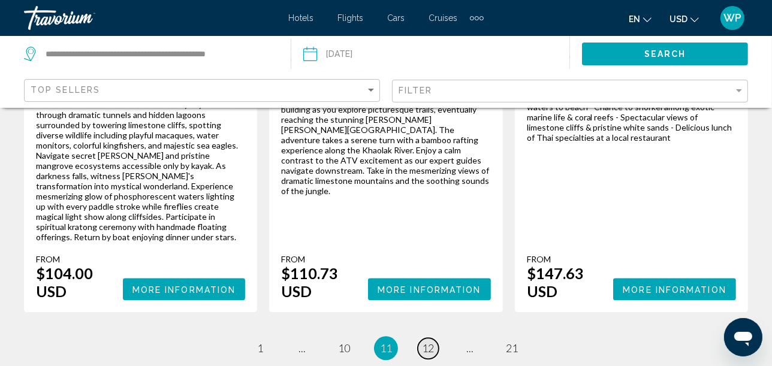
click at [431, 341] on span "12" at bounding box center [428, 347] width 12 height 13
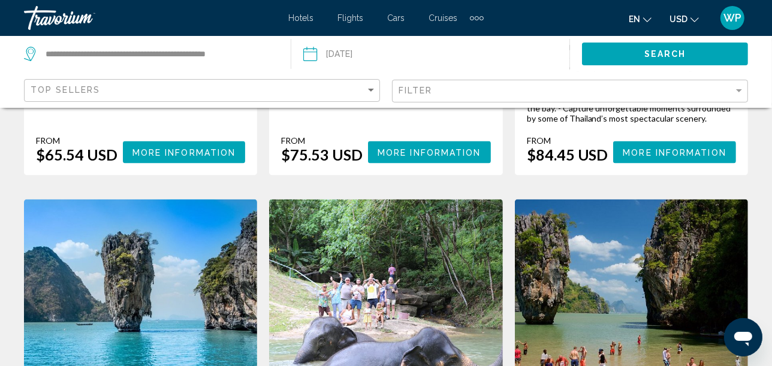
scroll to position [1664, 0]
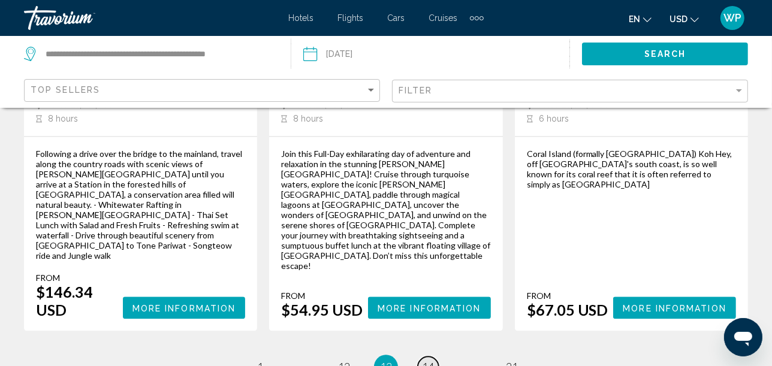
scroll to position [2127, 0]
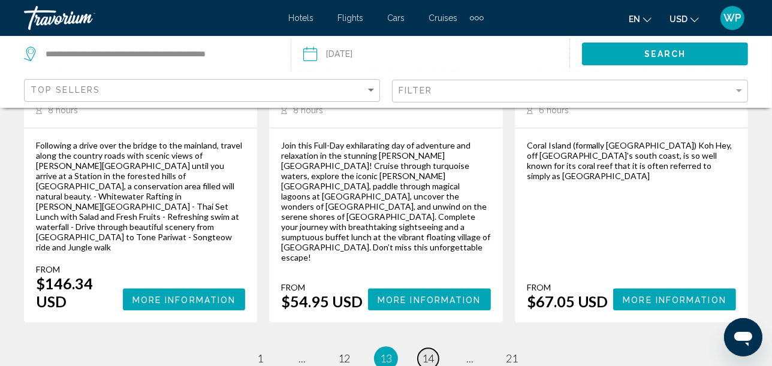
click at [428, 352] on span "14" at bounding box center [428, 358] width 12 height 13
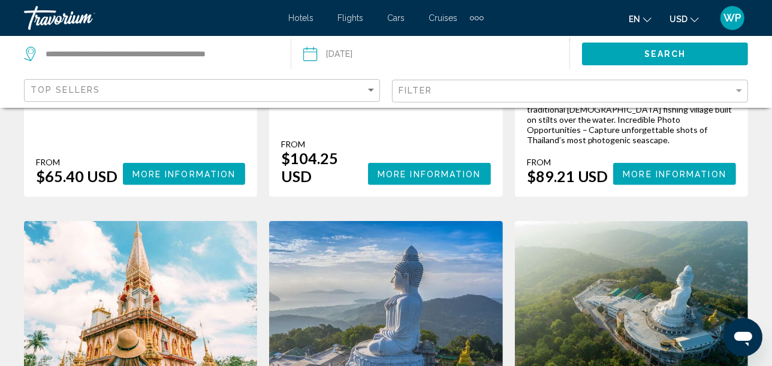
scroll to position [1132, 0]
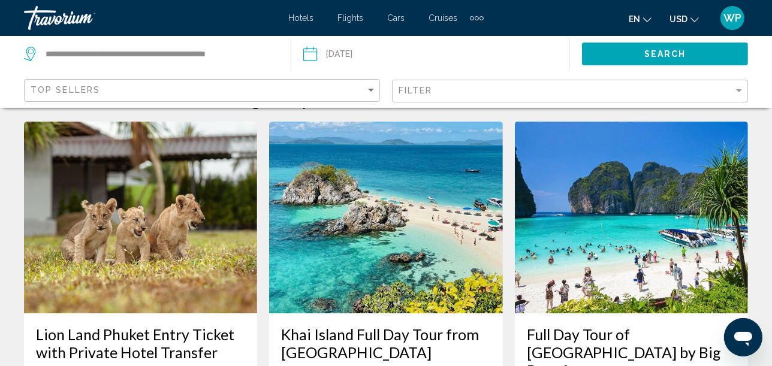
scroll to position [17, 0]
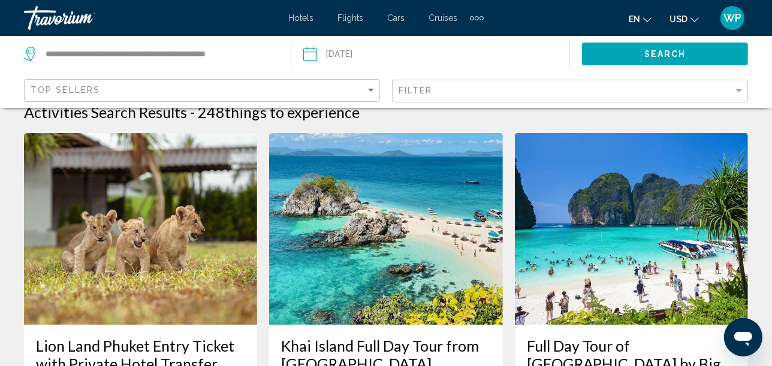
click at [167, 232] on img "Main content" at bounding box center [140, 229] width 233 height 192
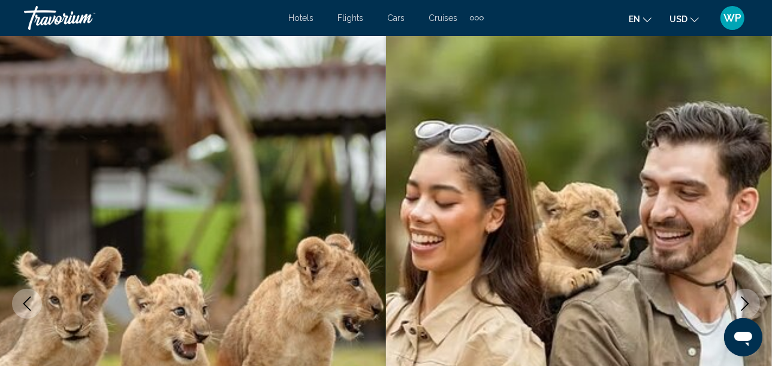
scroll to position [137, 0]
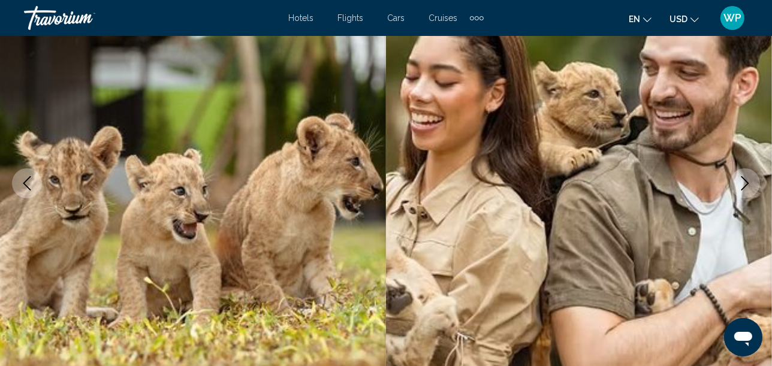
click at [747, 182] on icon "Next image" at bounding box center [745, 183] width 8 height 14
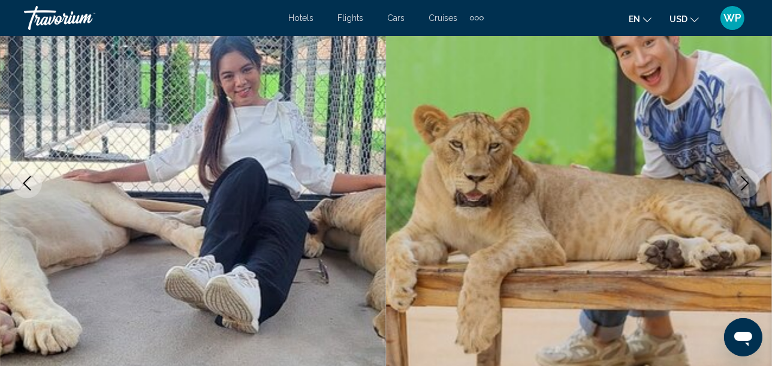
click at [747, 182] on icon "Next image" at bounding box center [745, 183] width 8 height 14
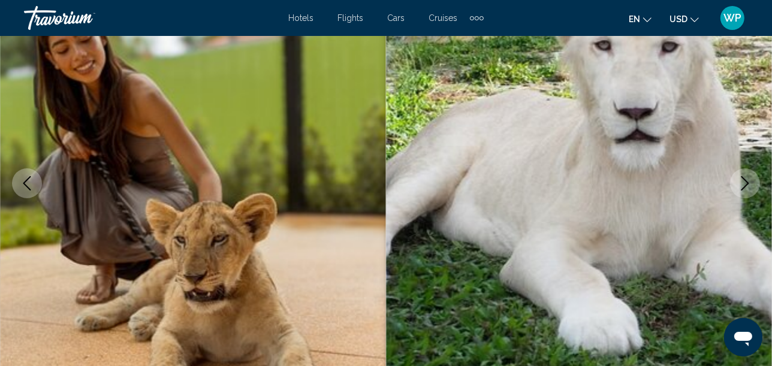
click at [747, 182] on icon "Next image" at bounding box center [745, 183] width 8 height 14
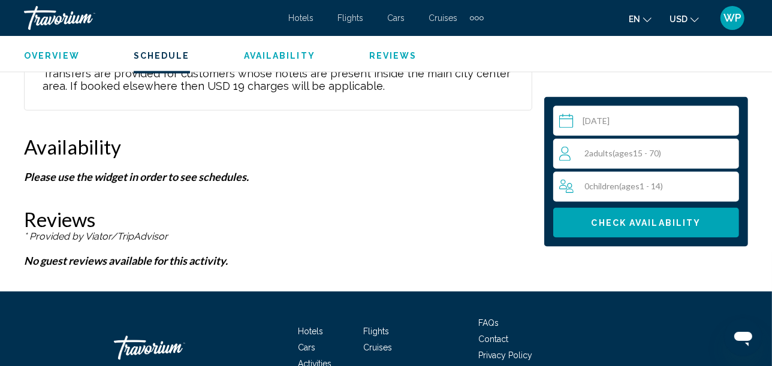
scroll to position [1735, 0]
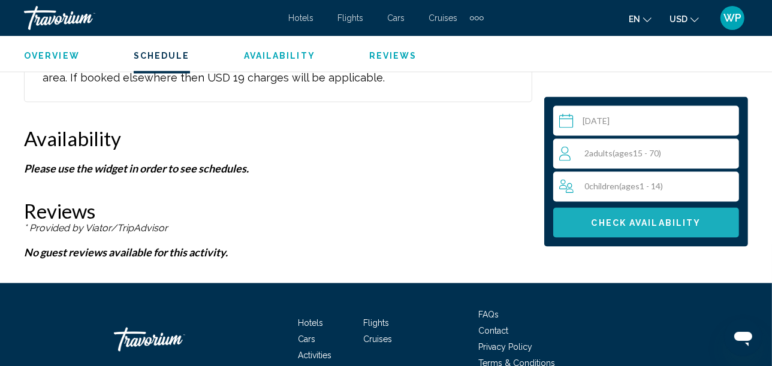
click at [654, 210] on button "Check Availability" at bounding box center [646, 223] width 186 height 30
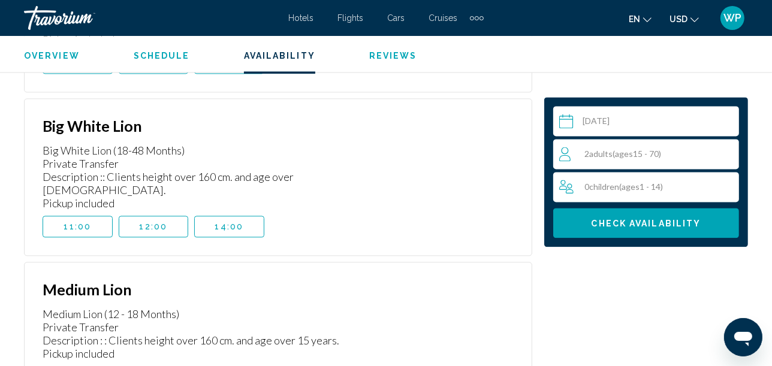
scroll to position [2121, 0]
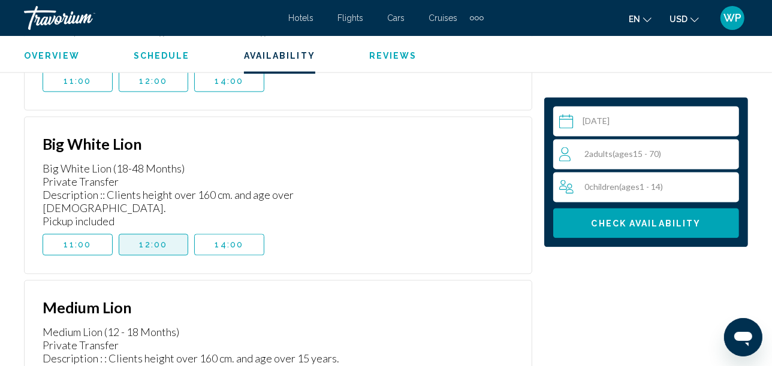
click at [166, 240] on span "12:00" at bounding box center [154, 245] width 28 height 10
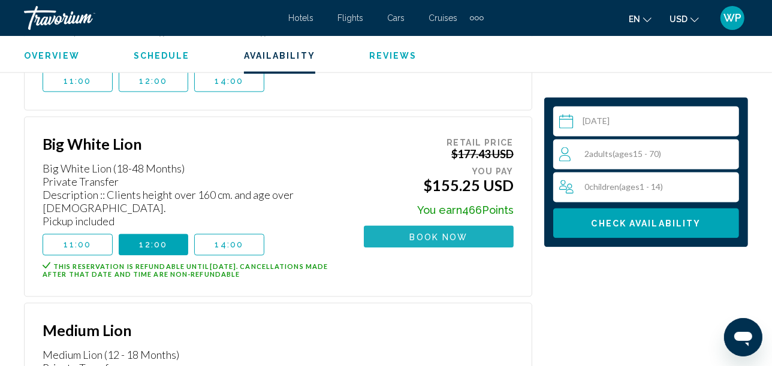
click at [443, 232] on span "Book now" at bounding box center [439, 237] width 58 height 10
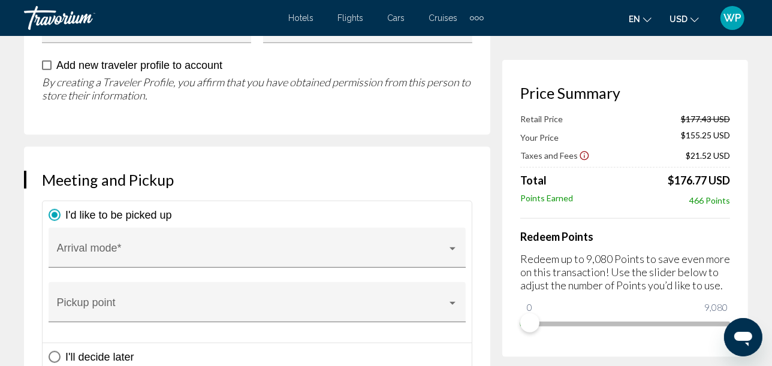
scroll to position [1064, 0]
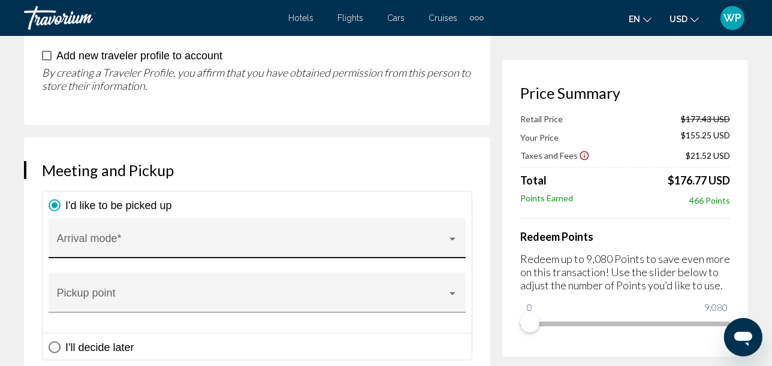
click at [184, 245] on span "Main content" at bounding box center [252, 244] width 390 height 12
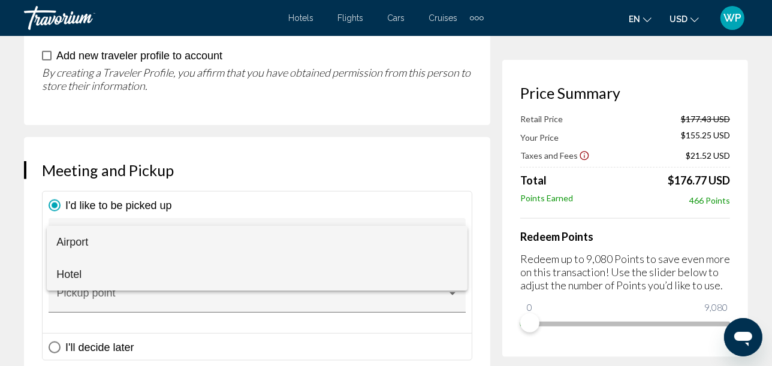
click at [92, 277] on span "Hotel" at bounding box center [256, 274] width 401 height 32
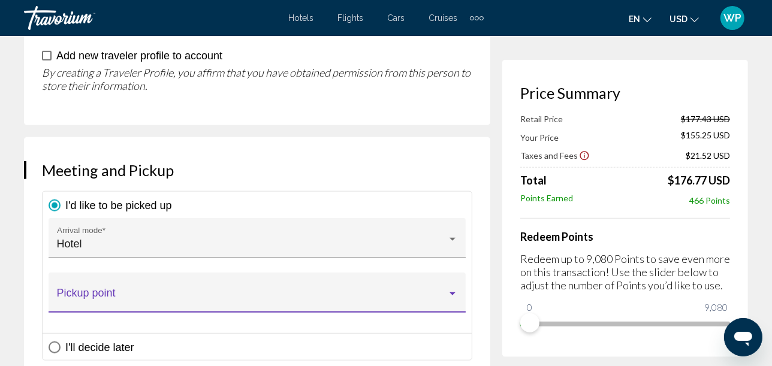
click at [99, 292] on span "Main content" at bounding box center [252, 298] width 390 height 12
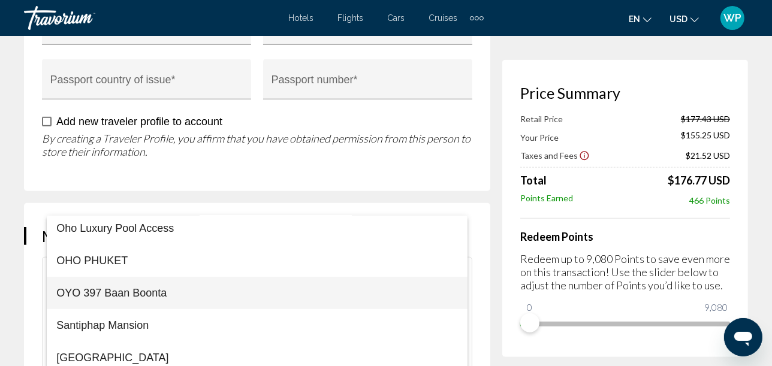
scroll to position [137, 0]
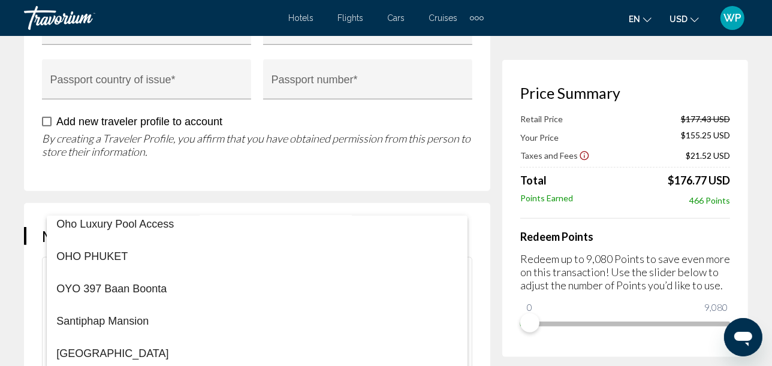
click at [479, 221] on div at bounding box center [386, 183] width 772 height 366
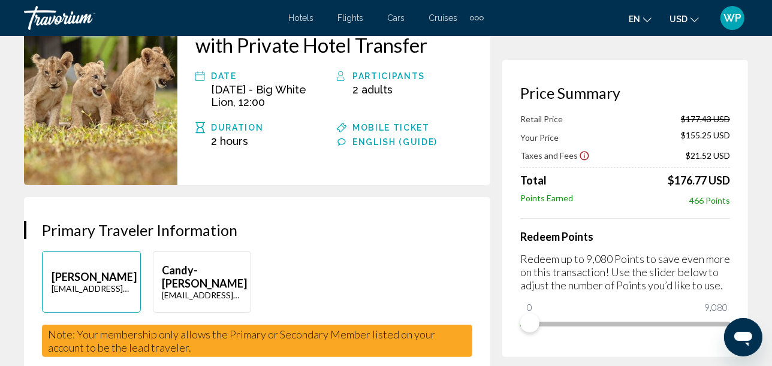
scroll to position [0, 0]
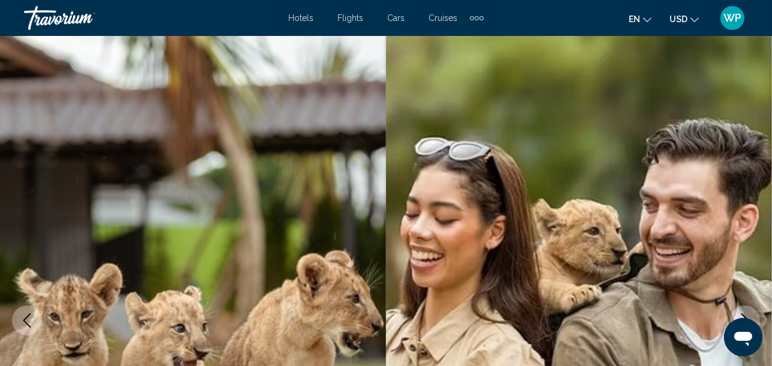
scroll to position [137, 0]
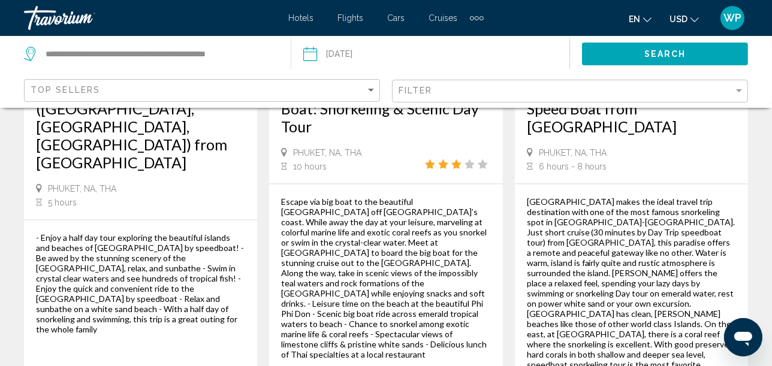
scroll to position [1730, 0]
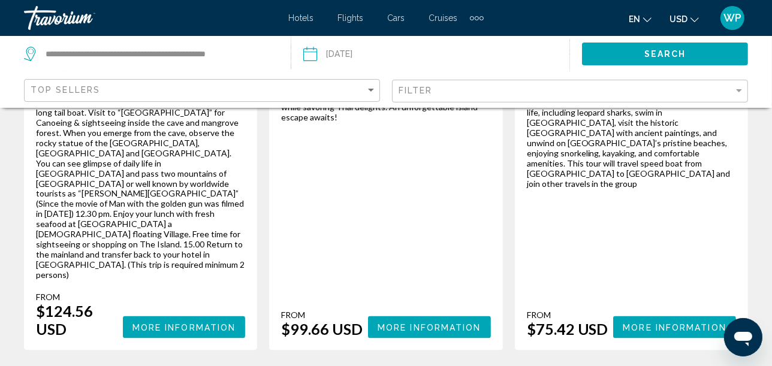
scroll to position [1730, 0]
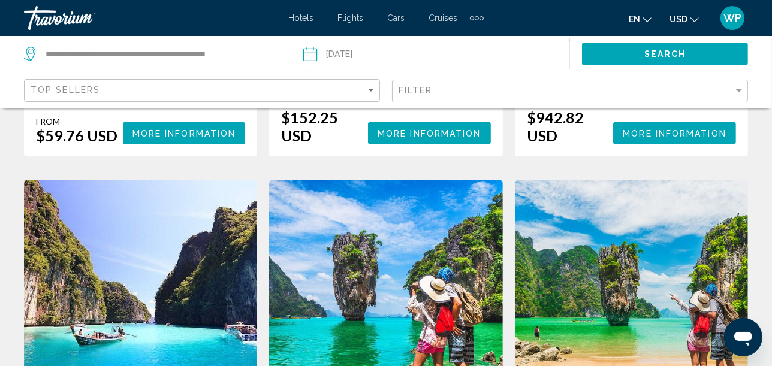
scroll to position [599, 0]
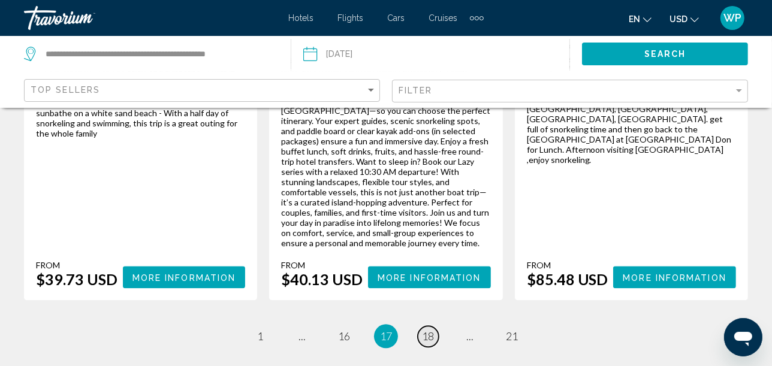
click at [429, 329] on span "18" at bounding box center [428, 335] width 12 height 13
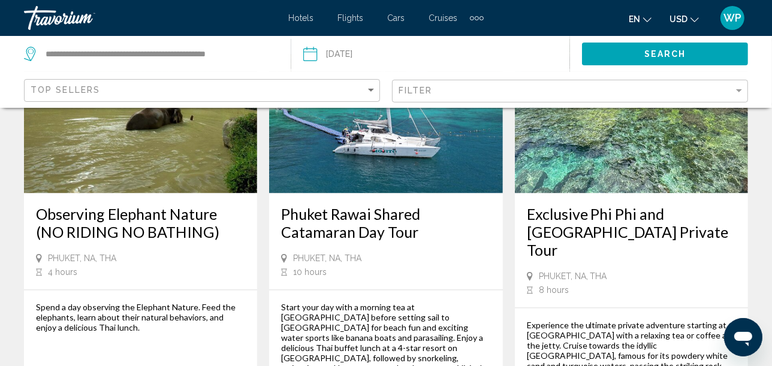
scroll to position [2063, 0]
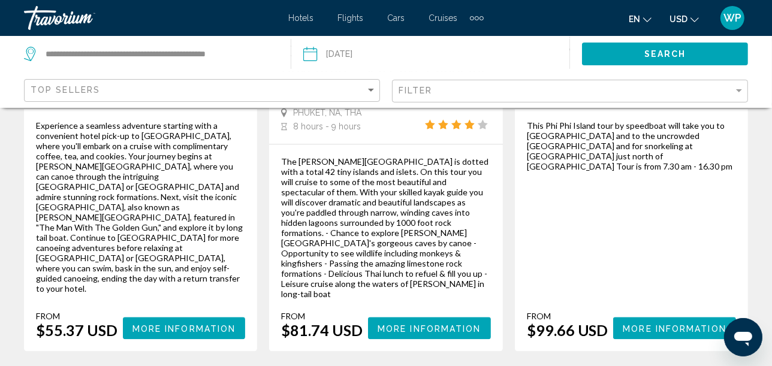
scroll to position [2063, 0]
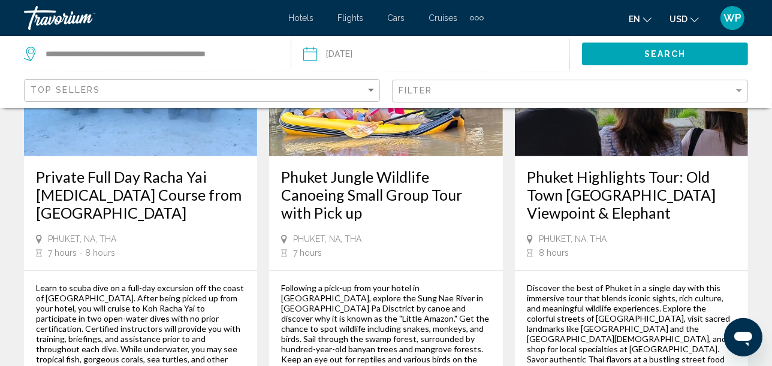
scroll to position [2130, 0]
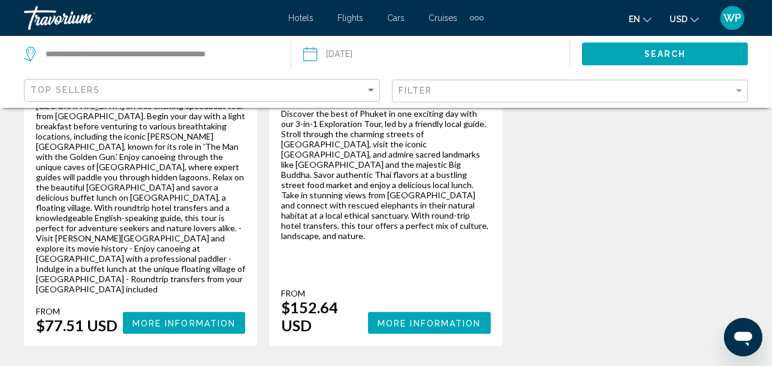
scroll to position [1398, 0]
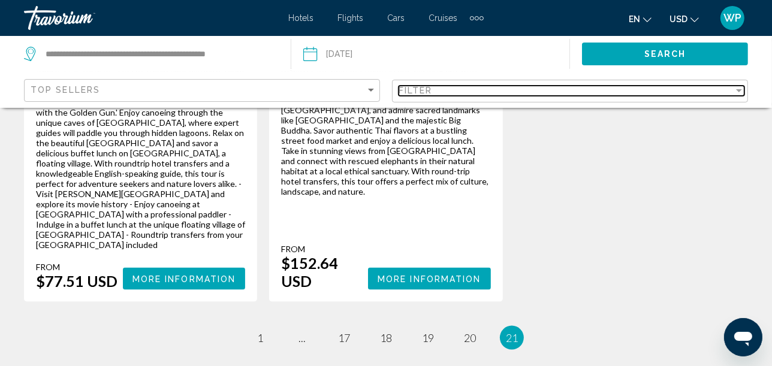
click at [461, 92] on div "Filter" at bounding box center [565, 91] width 335 height 10
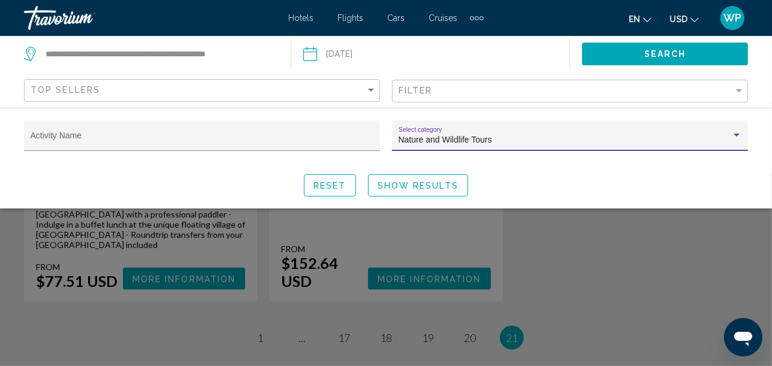
click at [649, 137] on div "Nature and Wildlife Tours" at bounding box center [564, 140] width 332 height 10
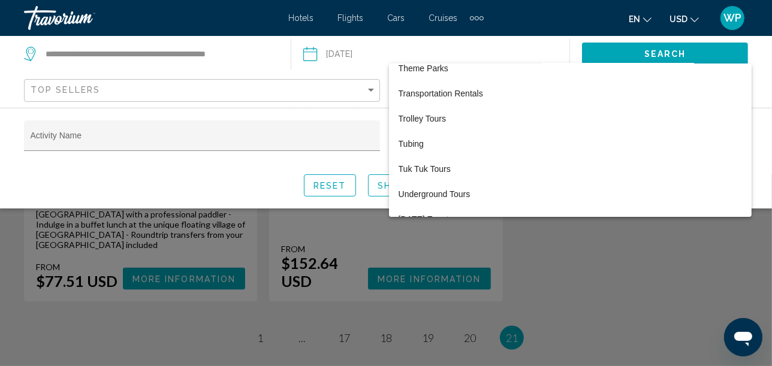
scroll to position [4149, 0]
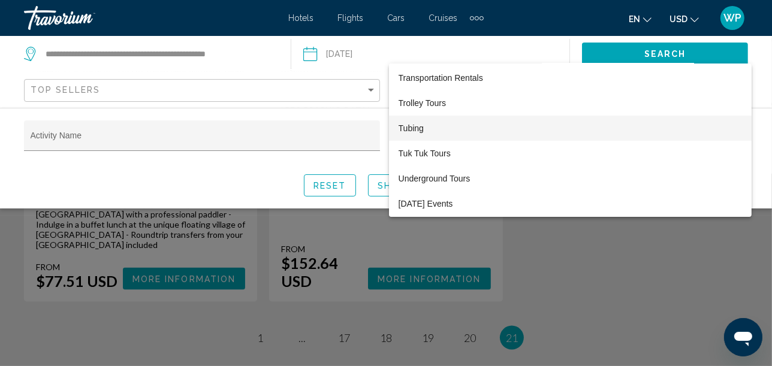
click at [425, 122] on span "Tubing" at bounding box center [569, 128] width 343 height 25
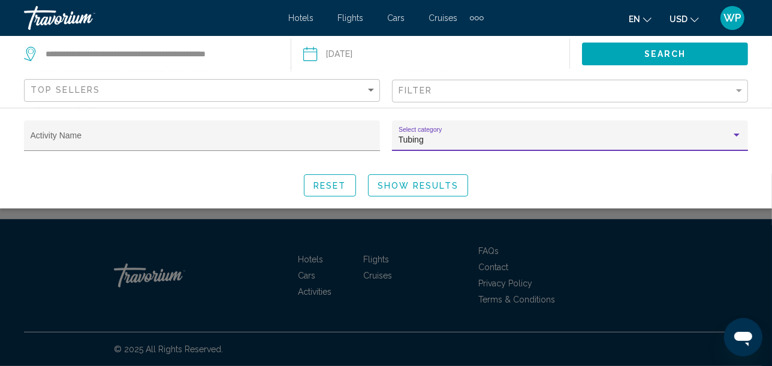
scroll to position [536, 0]
click at [424, 181] on span "Show Results" at bounding box center [417, 186] width 81 height 10
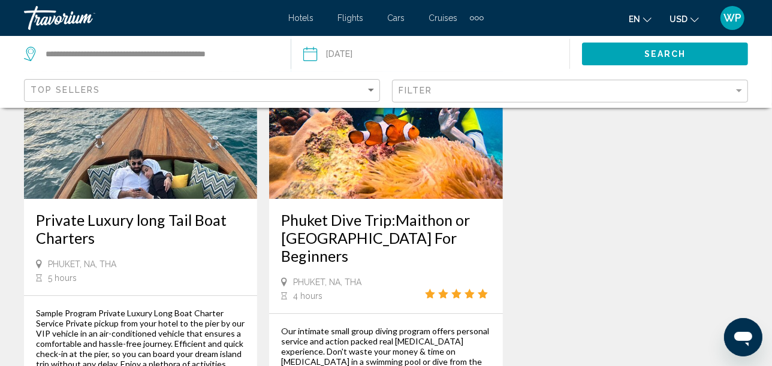
scroll to position [133, 0]
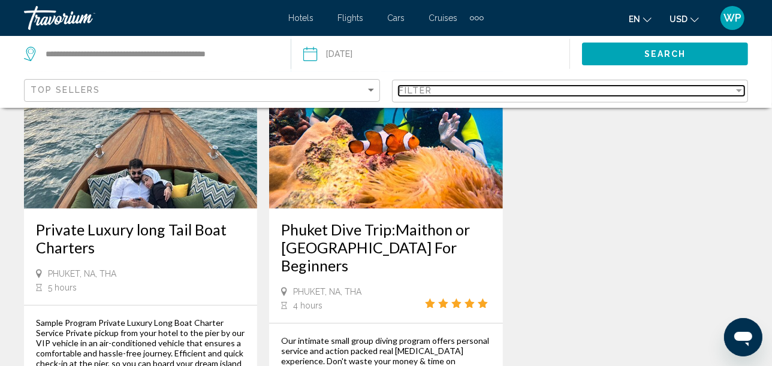
click at [418, 86] on span "Filter" at bounding box center [415, 91] width 34 height 10
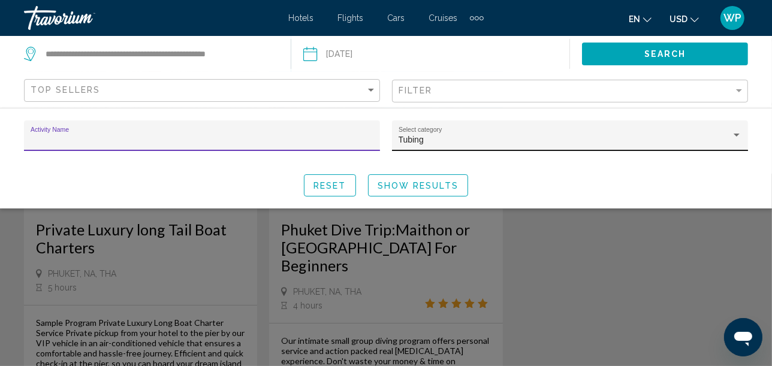
click at [449, 132] on div "Tubing Select category" at bounding box center [569, 139] width 343 height 25
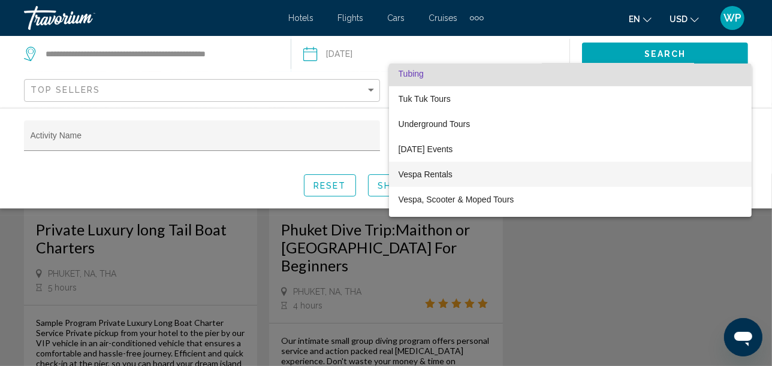
scroll to position [4270, 0]
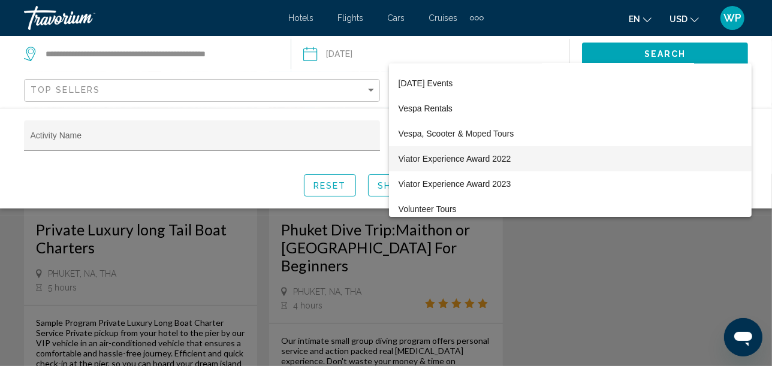
click at [515, 155] on span "Viator Experience Award 2022" at bounding box center [569, 158] width 343 height 25
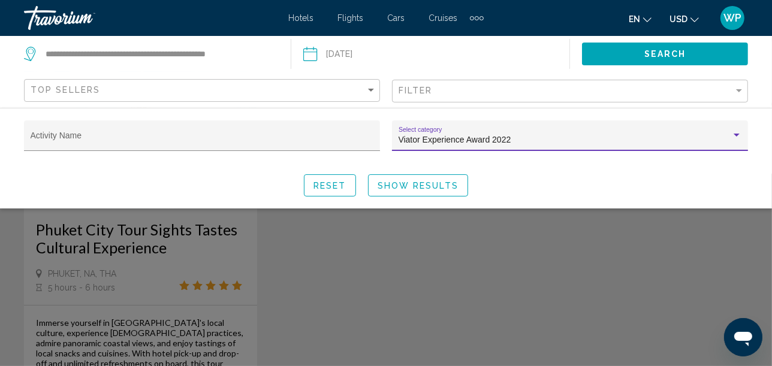
click at [437, 131] on div "Viator Experience Award 2022 Select category" at bounding box center [569, 139] width 343 height 25
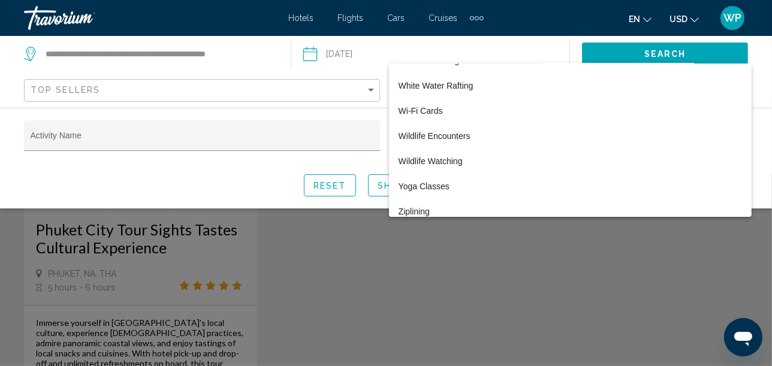
scroll to position [4687, 0]
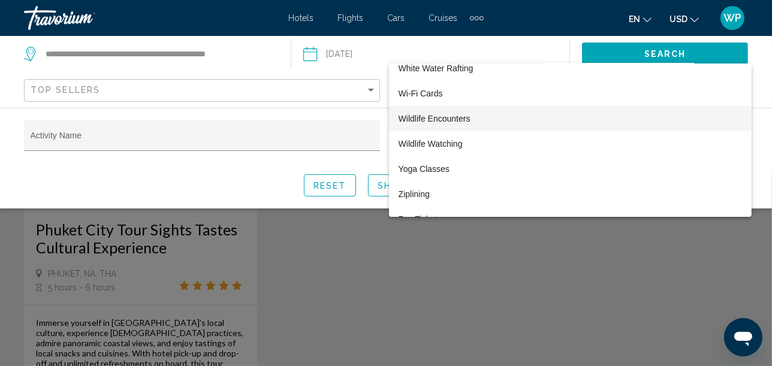
click at [506, 117] on span "Wildlife Encounters" at bounding box center [569, 118] width 343 height 25
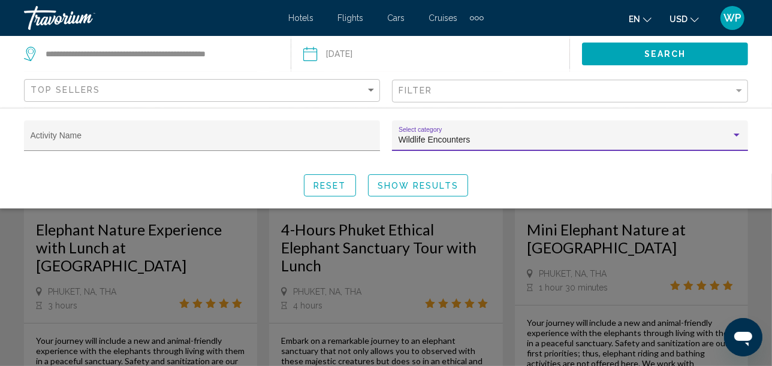
click at [252, 240] on div "Search widget" at bounding box center [386, 270] width 772 height 192
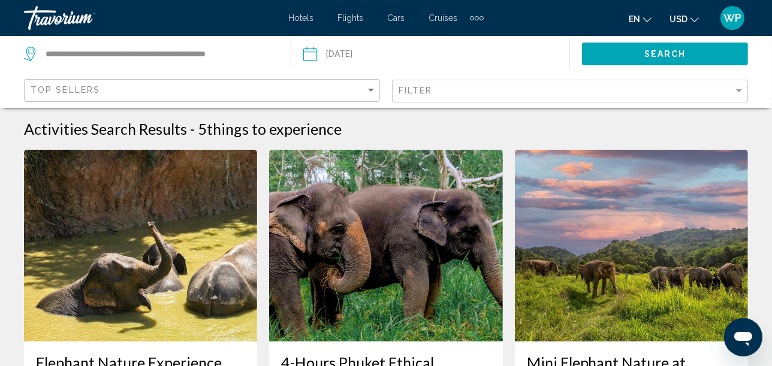
click at [452, 84] on div "Filter" at bounding box center [571, 91] width 346 height 22
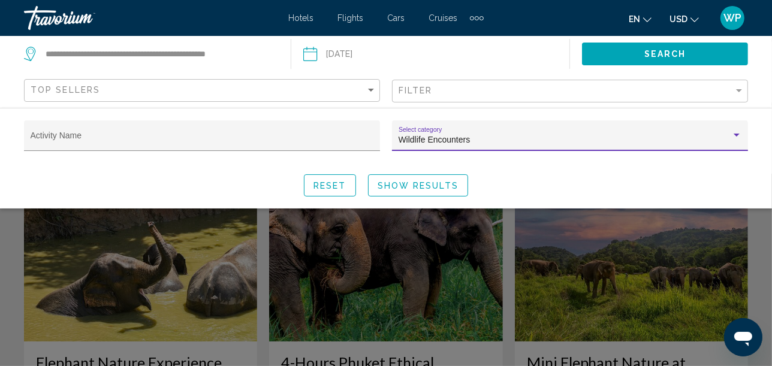
click at [473, 135] on div "Wildlife Encounters" at bounding box center [564, 140] width 332 height 10
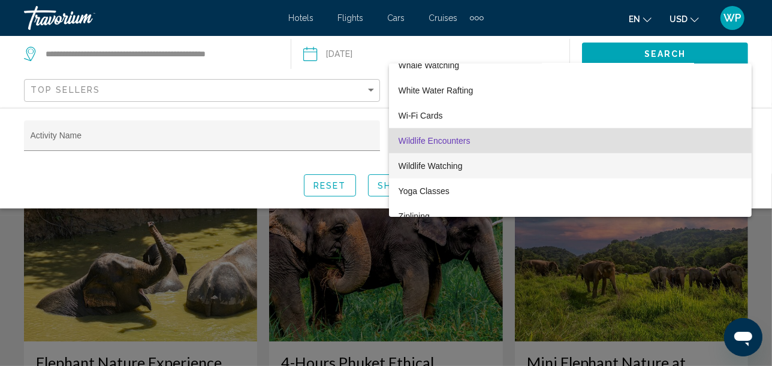
scroll to position [4727, 0]
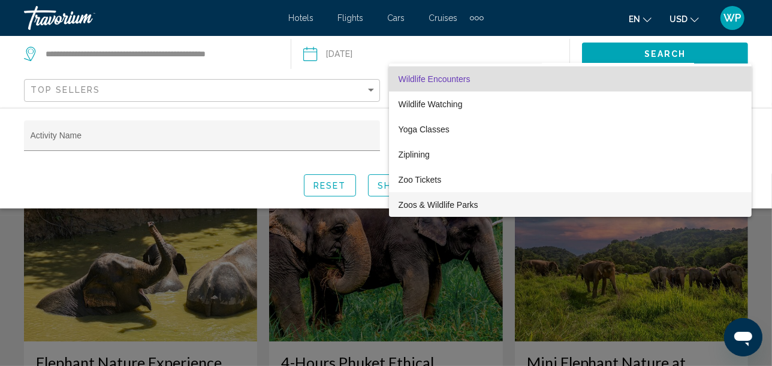
click at [444, 205] on span "Zoos & Wildlife Parks" at bounding box center [569, 204] width 343 height 25
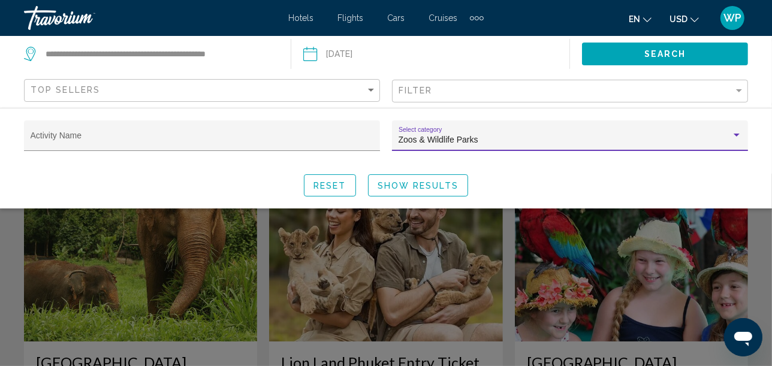
click at [438, 185] on span "Show Results" at bounding box center [417, 186] width 81 height 10
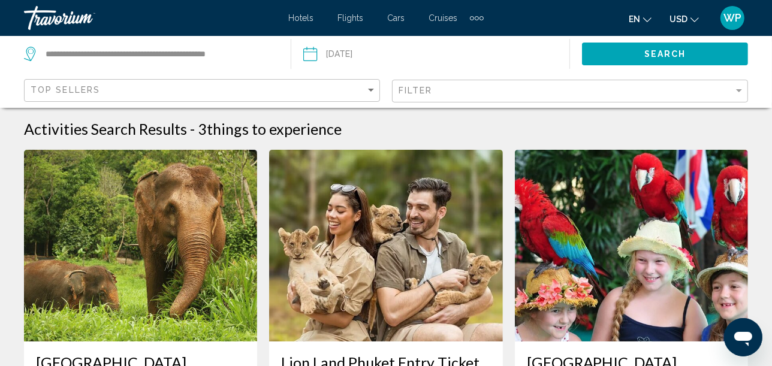
click at [389, 69] on input "Date: Sep 13, 2025" at bounding box center [369, 56] width 138 height 40
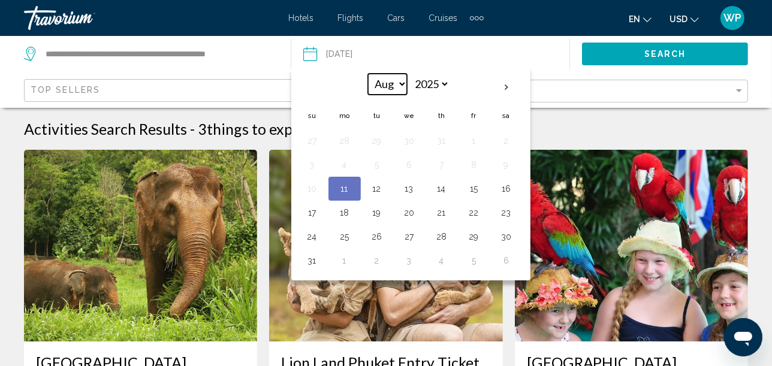
click at [393, 83] on select "*** *** *** *** *** *** *** *** *** *** *** ***" at bounding box center [387, 84] width 39 height 21
select select "*"
click at [368, 74] on select "*** *** *** *** *** *** *** *** *** *** *** ***" at bounding box center [387, 84] width 39 height 21
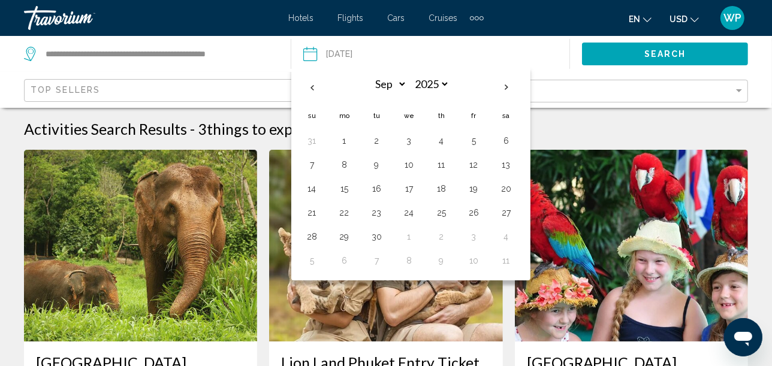
click at [475, 50] on button "Date [DATE] Sep *** *** *** *** *** *** *** *** *** *** *** *** 2025 **** **** …" at bounding box center [436, 54] width 267 height 36
click at [250, 75] on div "Top Sellers" at bounding box center [202, 90] width 356 height 36
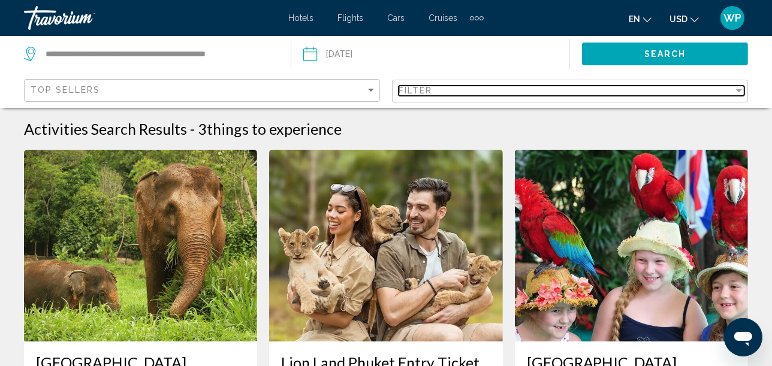
click at [440, 88] on div "Filter" at bounding box center [565, 91] width 335 height 10
